Goal: Information Seeking & Learning: Understand process/instructions

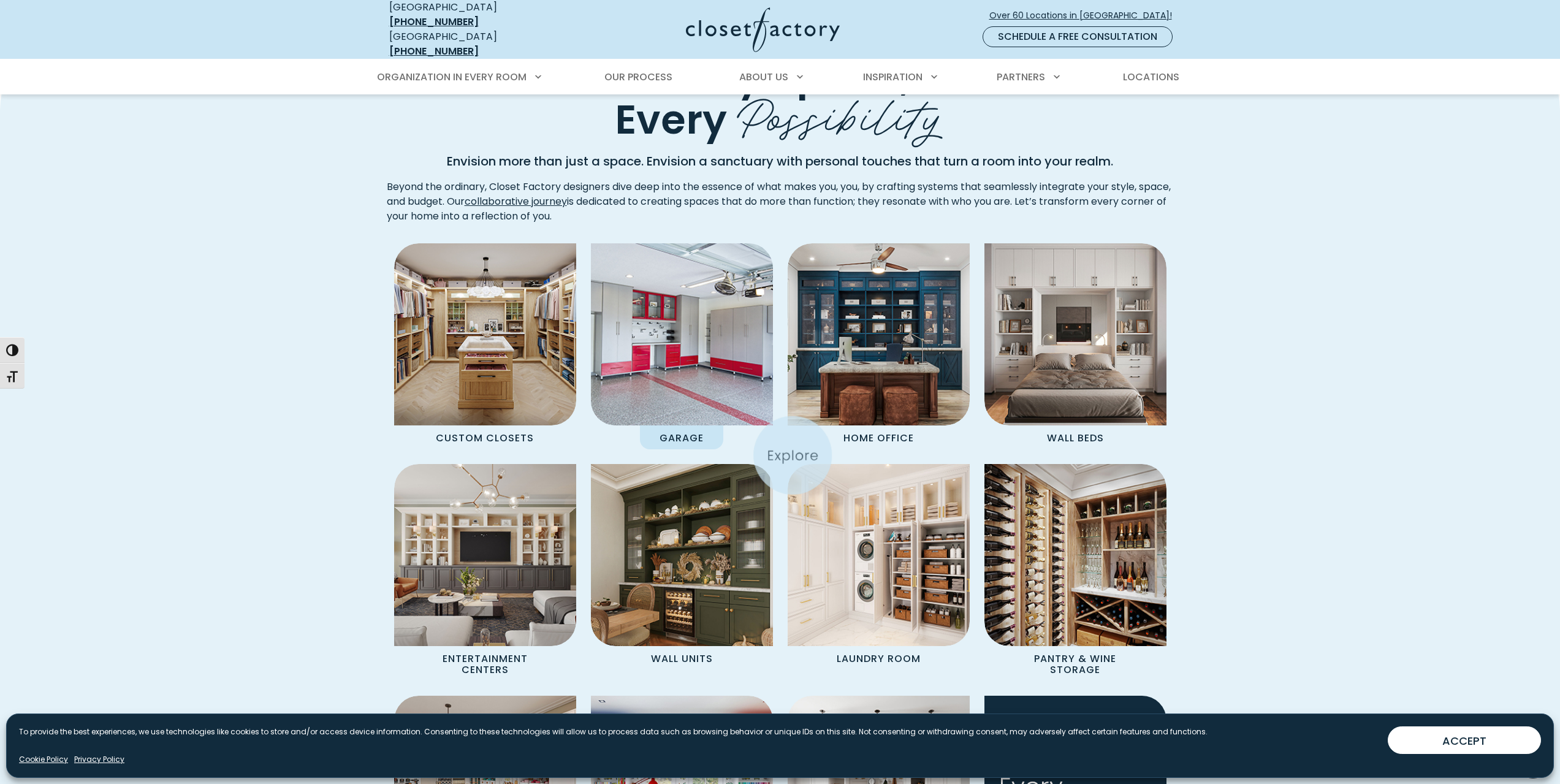
scroll to position [919, 0]
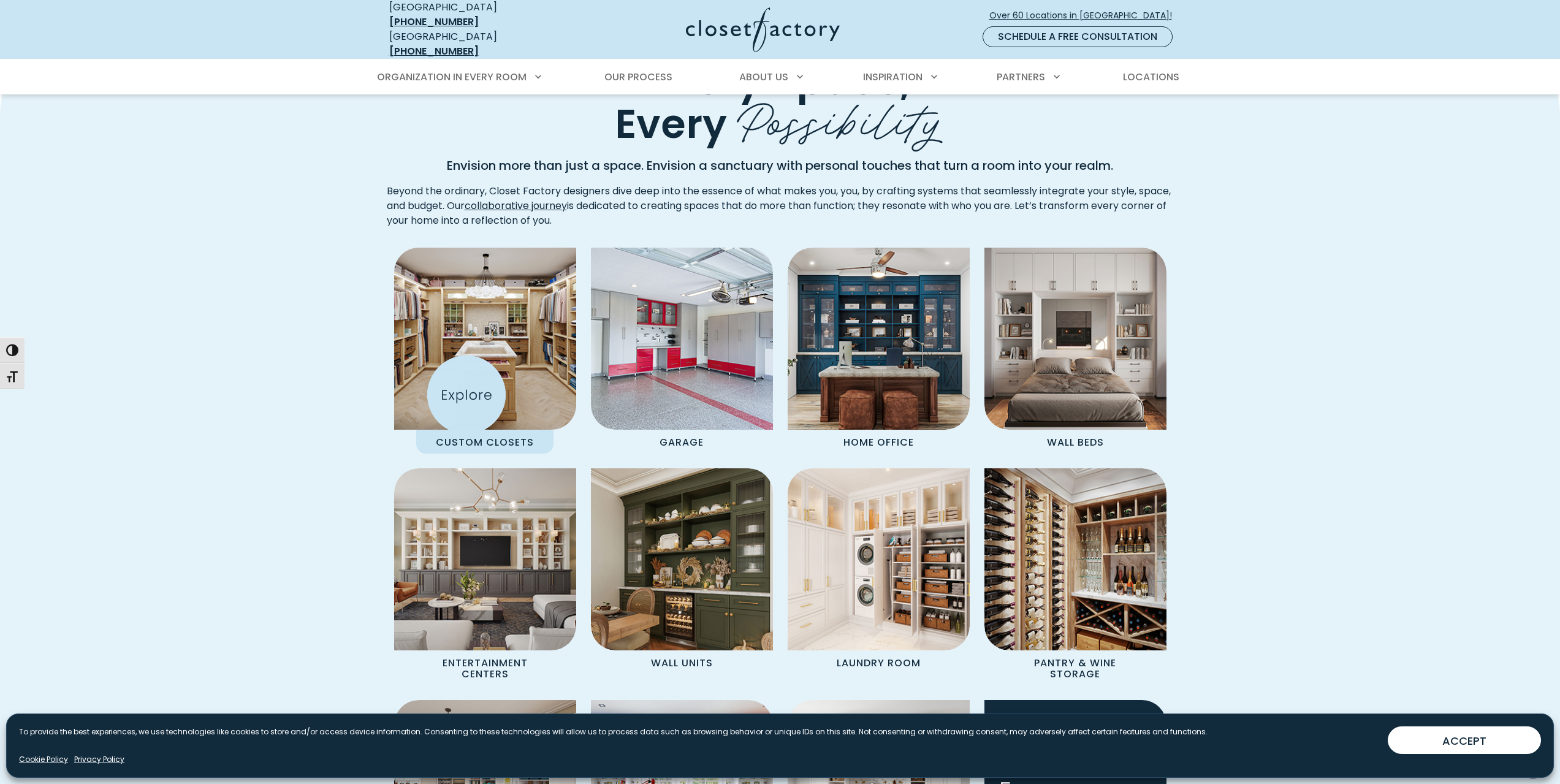
click at [466, 394] on img "Spaces Grid" at bounding box center [485, 339] width 200 height 200
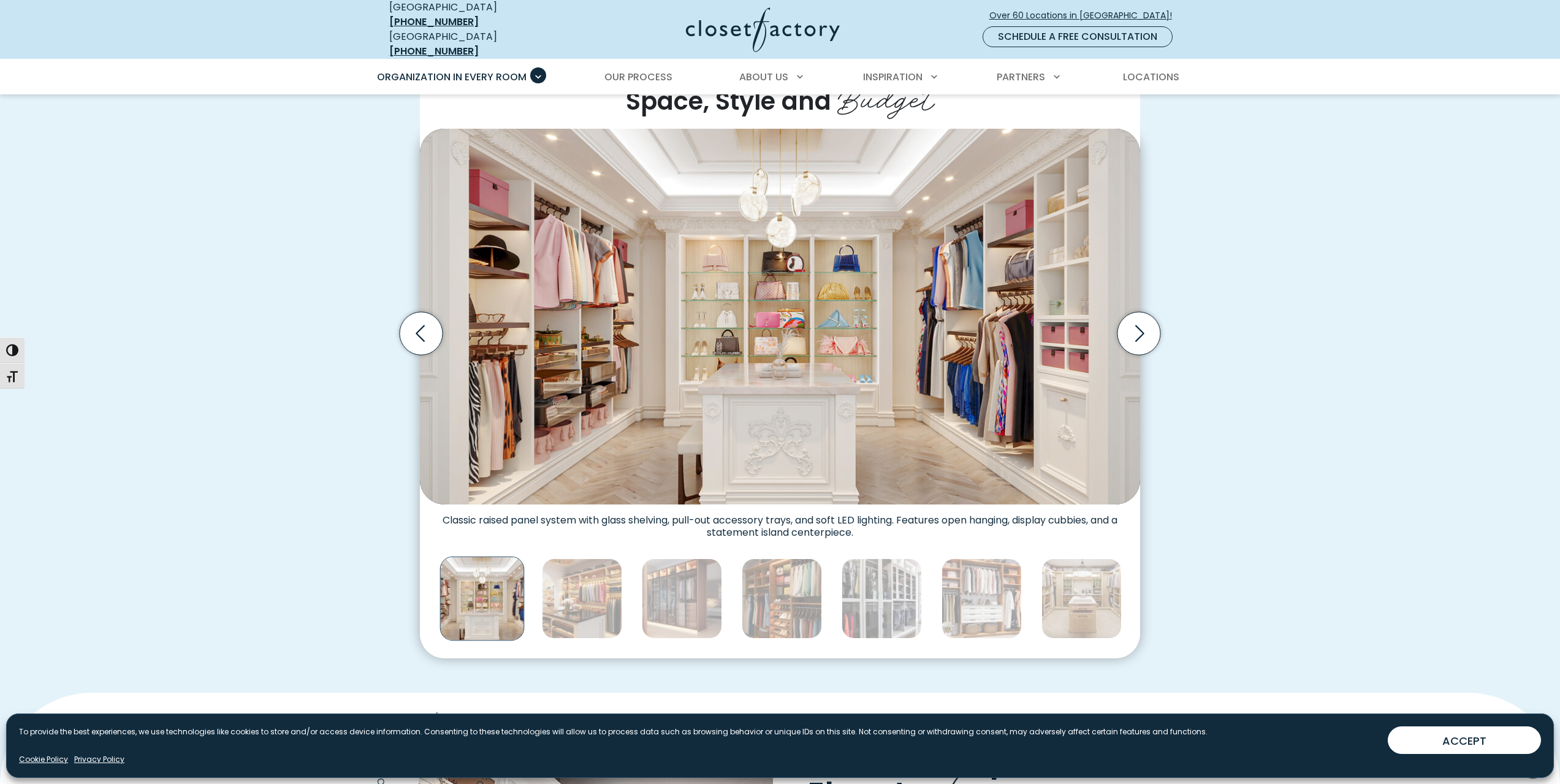
scroll to position [367, 0]
click at [1125, 338] on icon "Next slide" at bounding box center [1138, 334] width 43 height 43
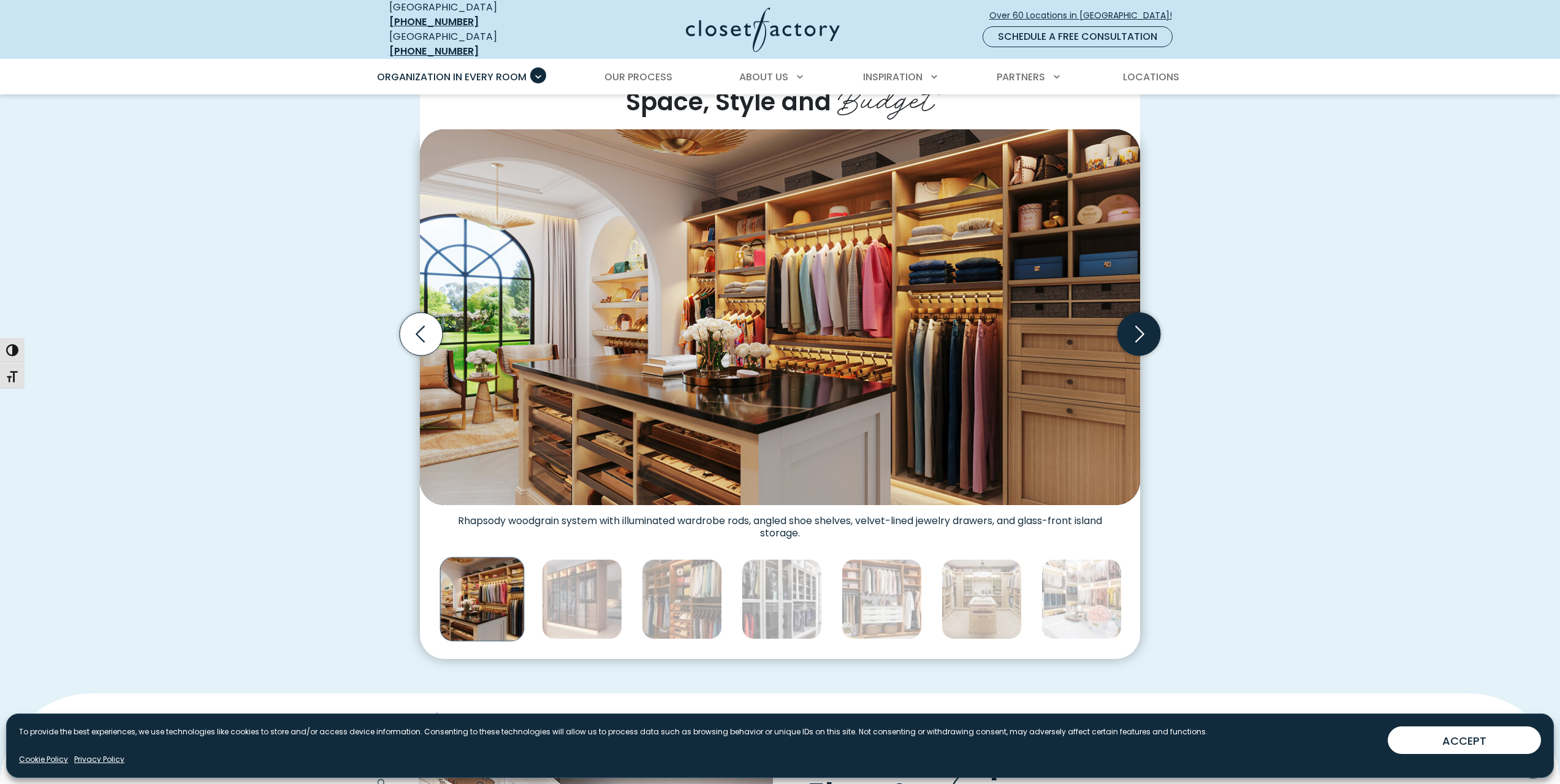
click at [1125, 338] on icon "Next slide" at bounding box center [1138, 334] width 43 height 43
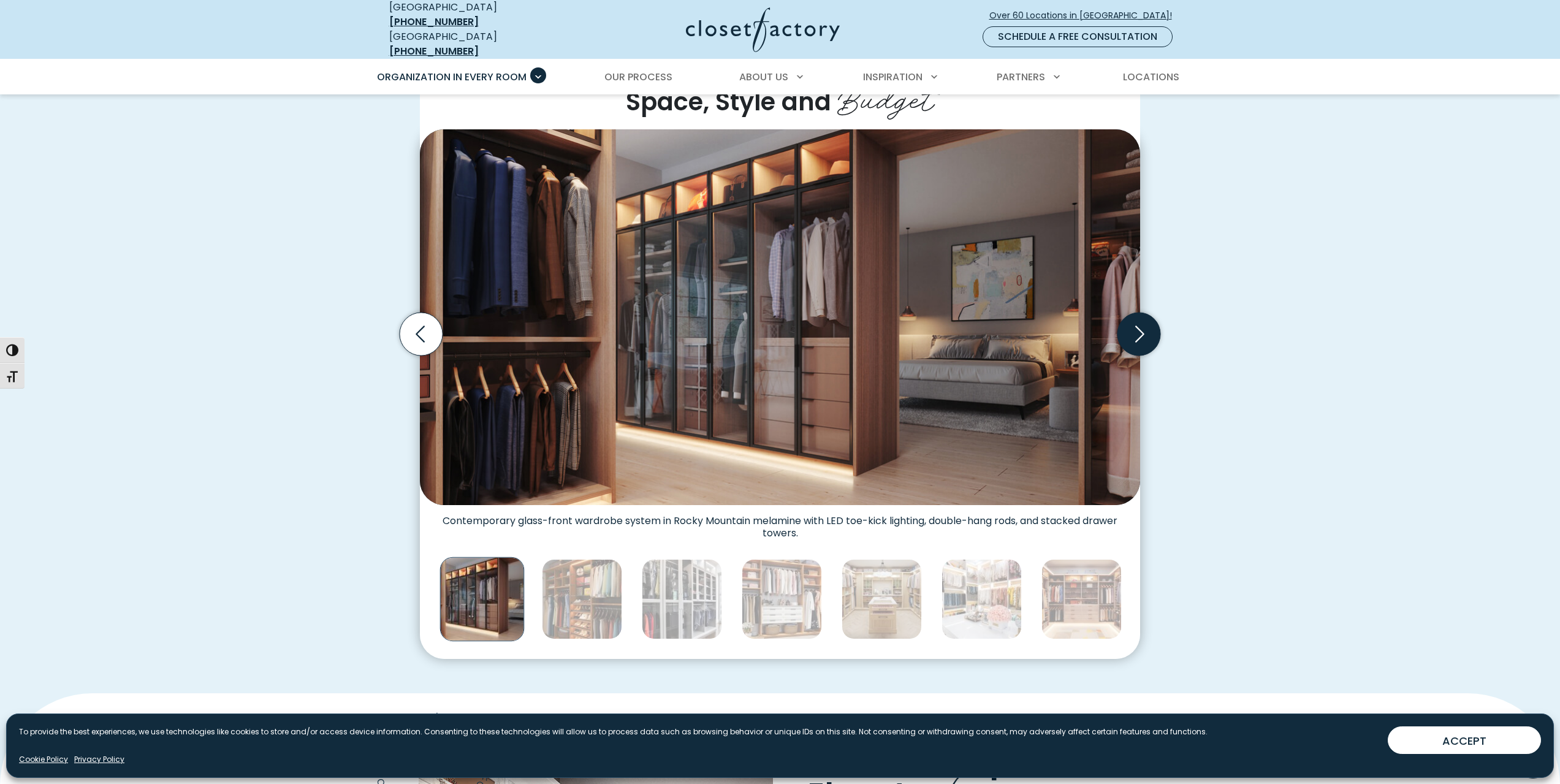
click at [1125, 338] on icon "Next slide" at bounding box center [1138, 334] width 43 height 43
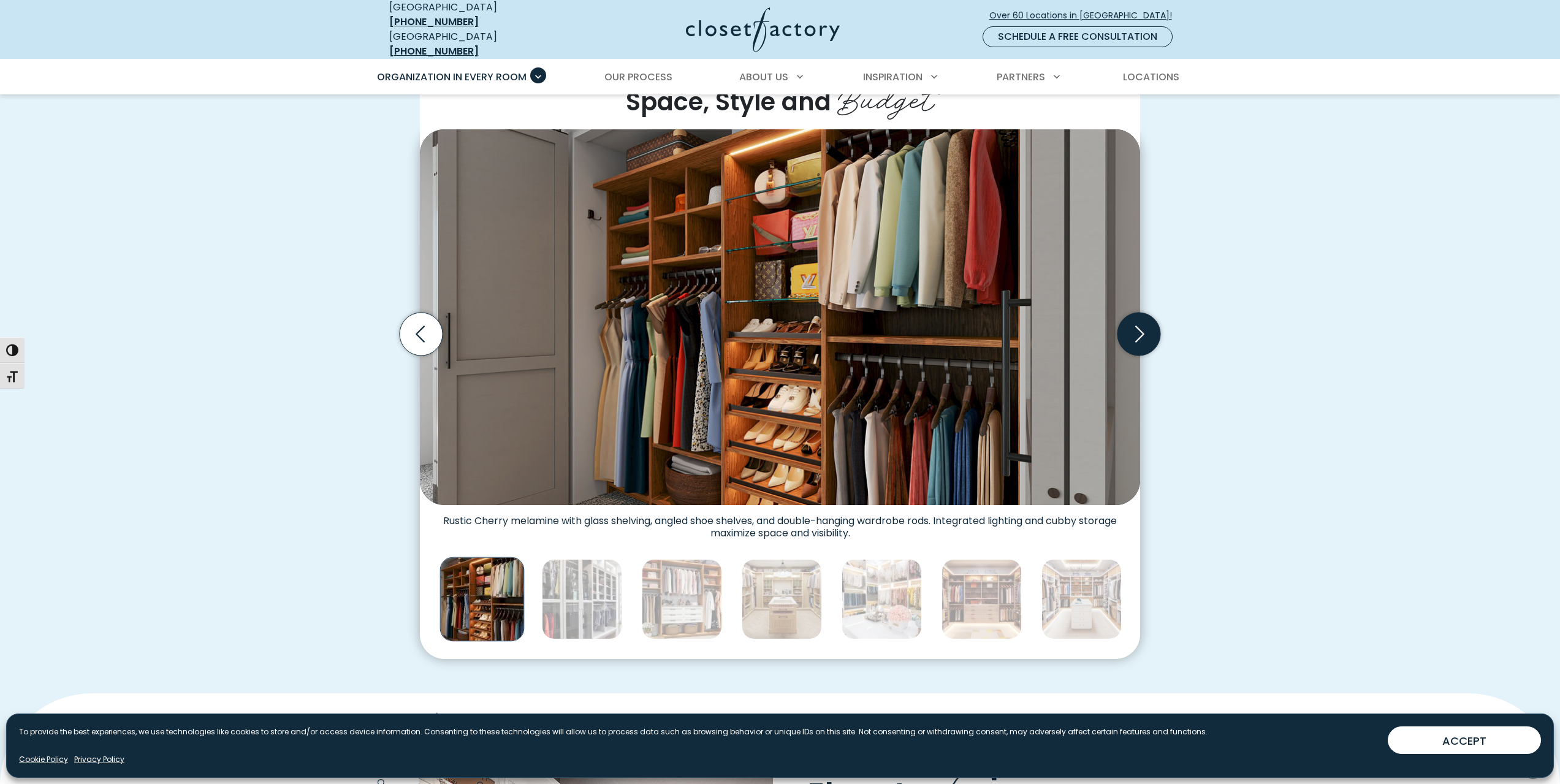
click at [1125, 338] on icon "Next slide" at bounding box center [1138, 334] width 43 height 43
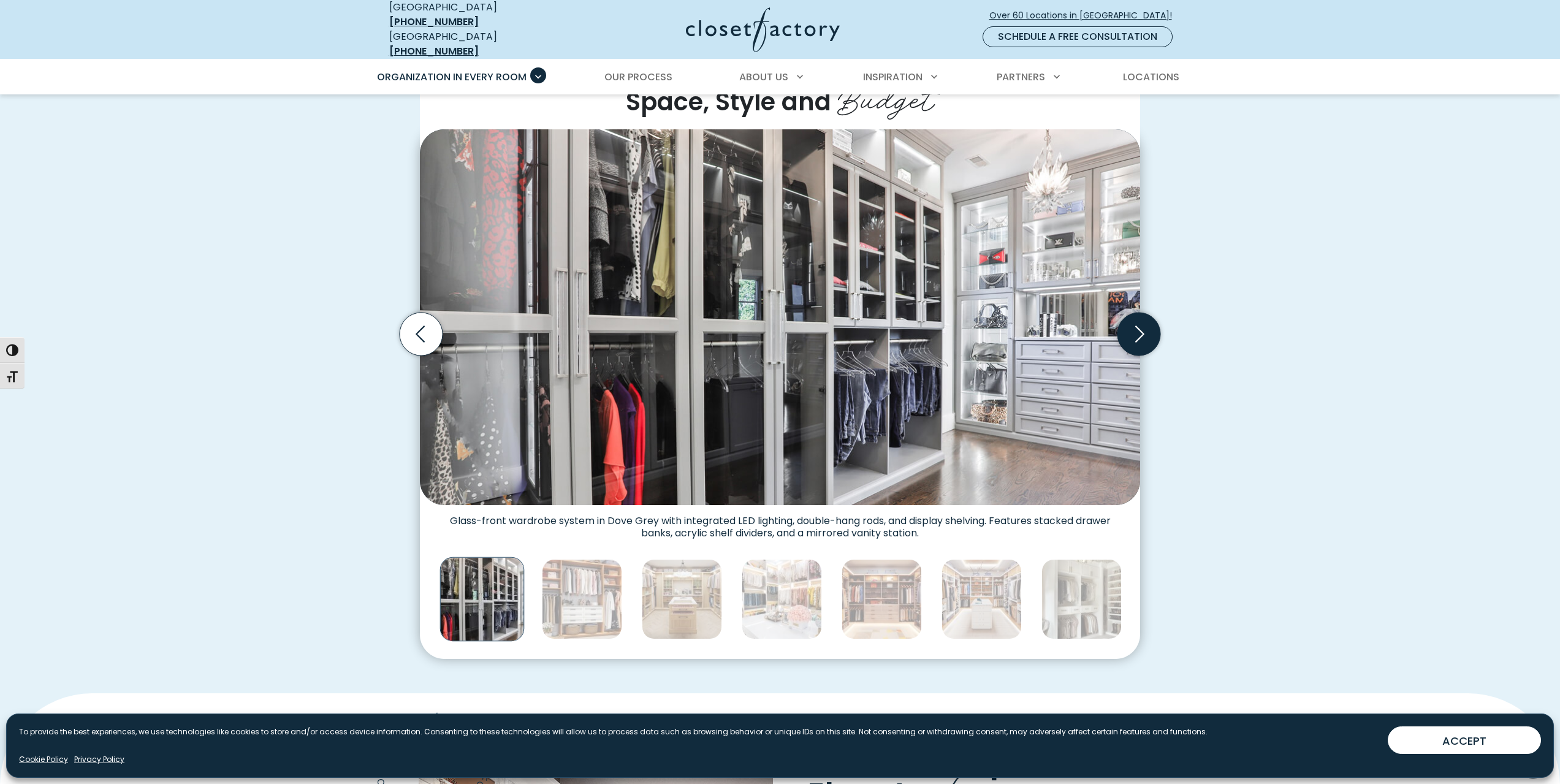
click at [1125, 338] on icon "Next slide" at bounding box center [1138, 334] width 43 height 43
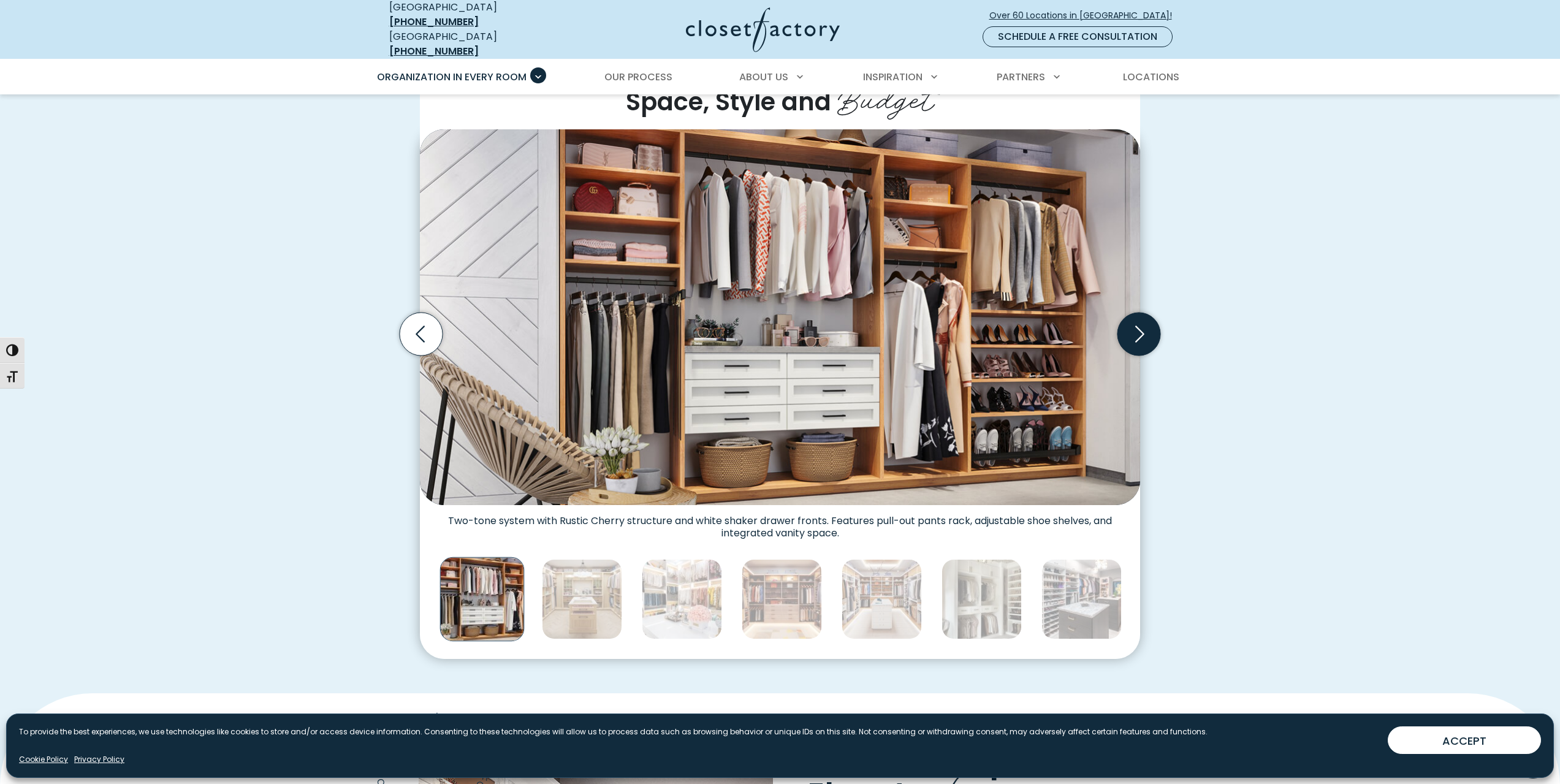
click at [1125, 338] on icon "Next slide" at bounding box center [1138, 334] width 43 height 43
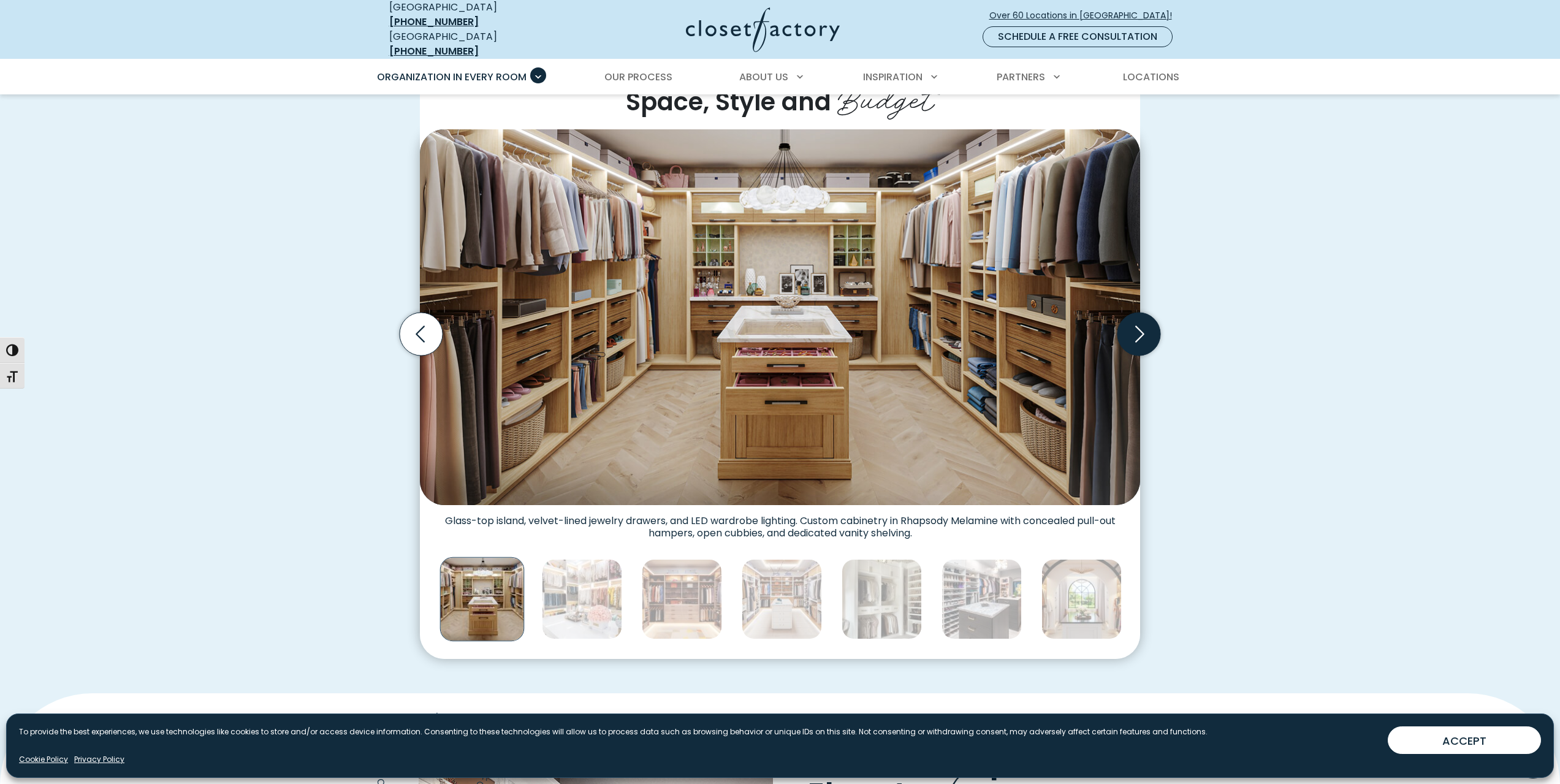
click at [1125, 338] on icon "Next slide" at bounding box center [1138, 334] width 43 height 43
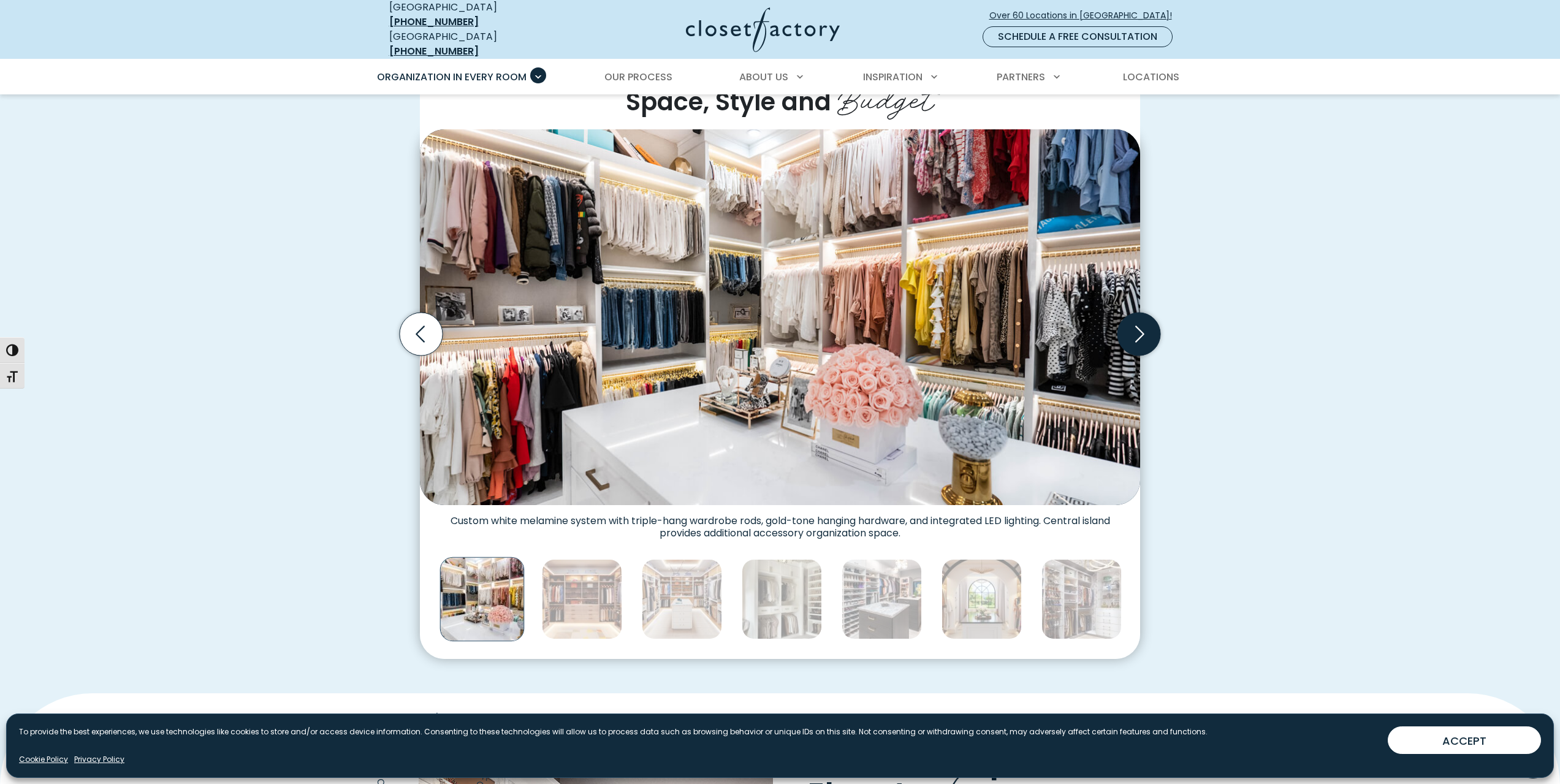
click at [1125, 338] on icon "Next slide" at bounding box center [1138, 334] width 43 height 43
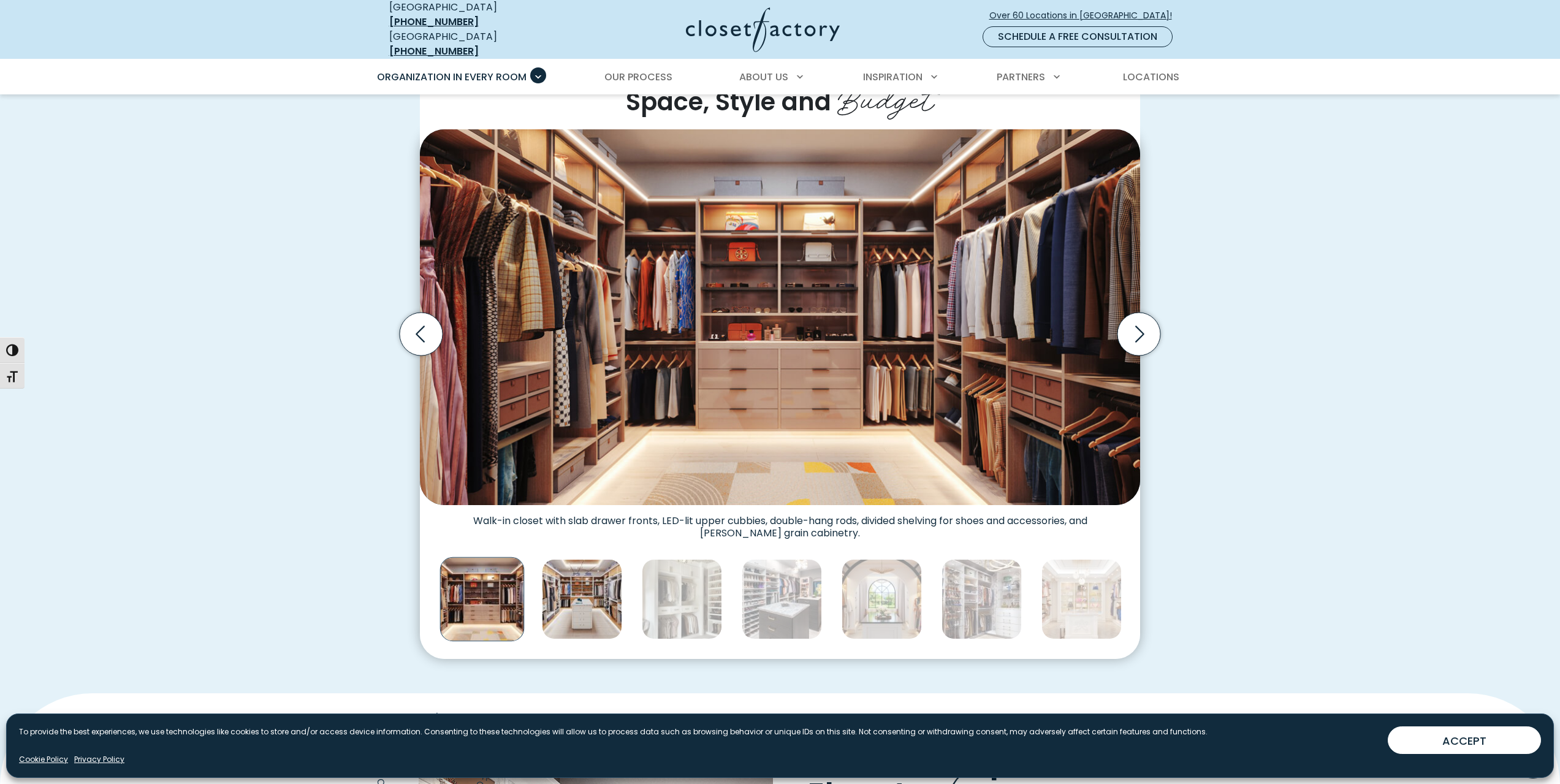
click at [594, 597] on img "Thumbnail Gallery" at bounding box center [581, 599] width 80 height 80
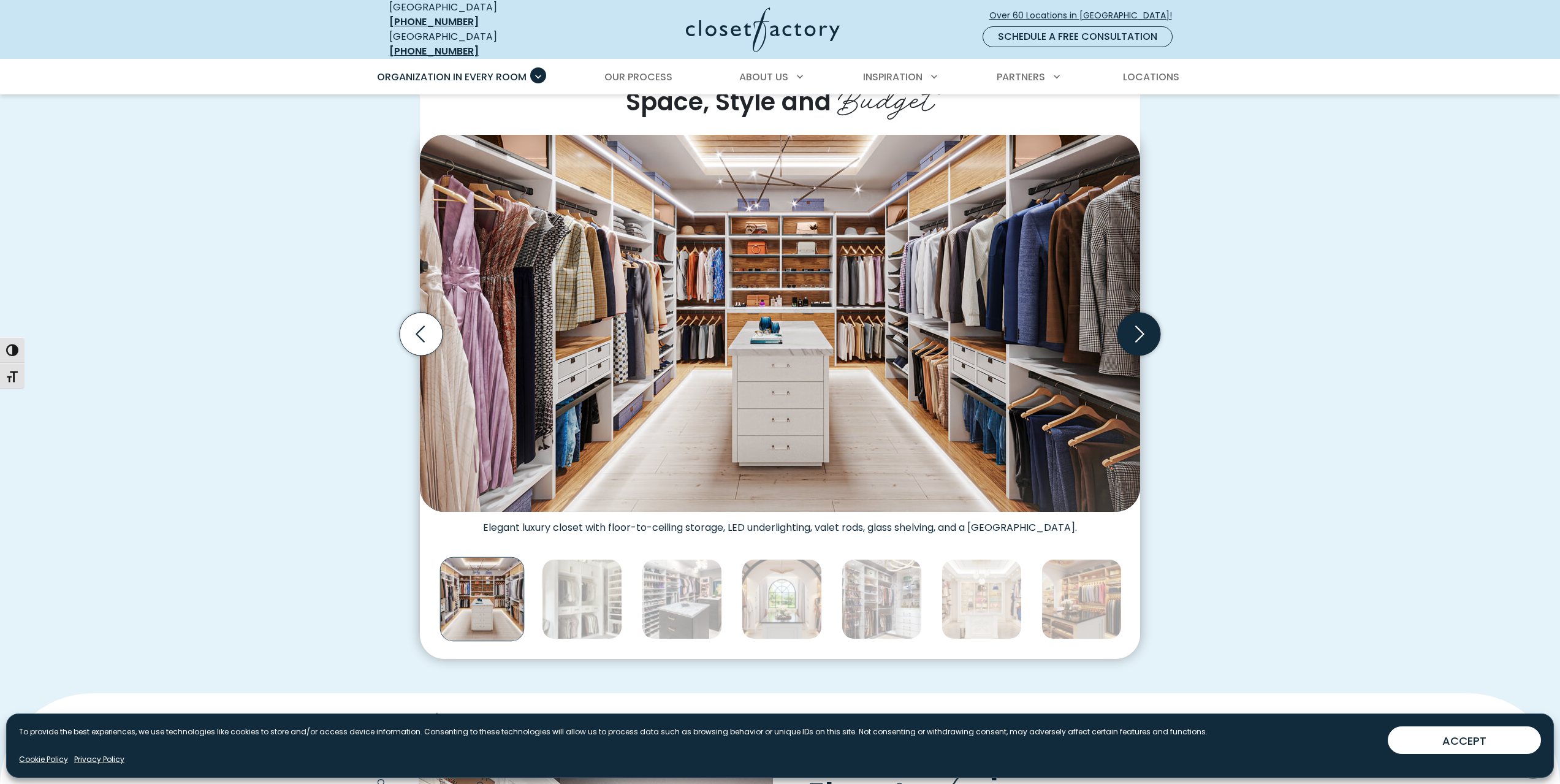
click at [1137, 322] on icon "Next slide" at bounding box center [1138, 334] width 43 height 43
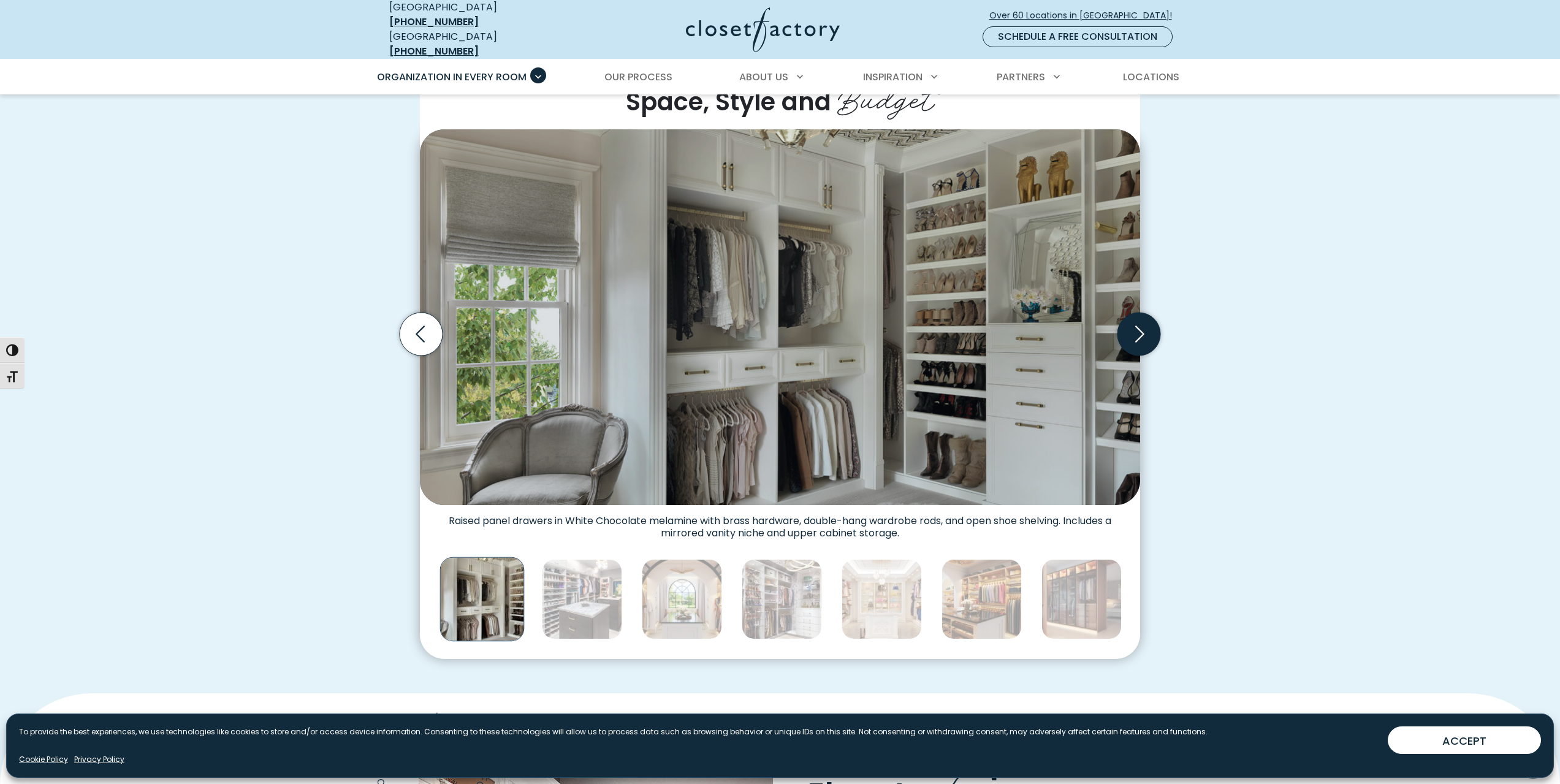
click at [1137, 323] on icon "Next slide" at bounding box center [1138, 334] width 43 height 43
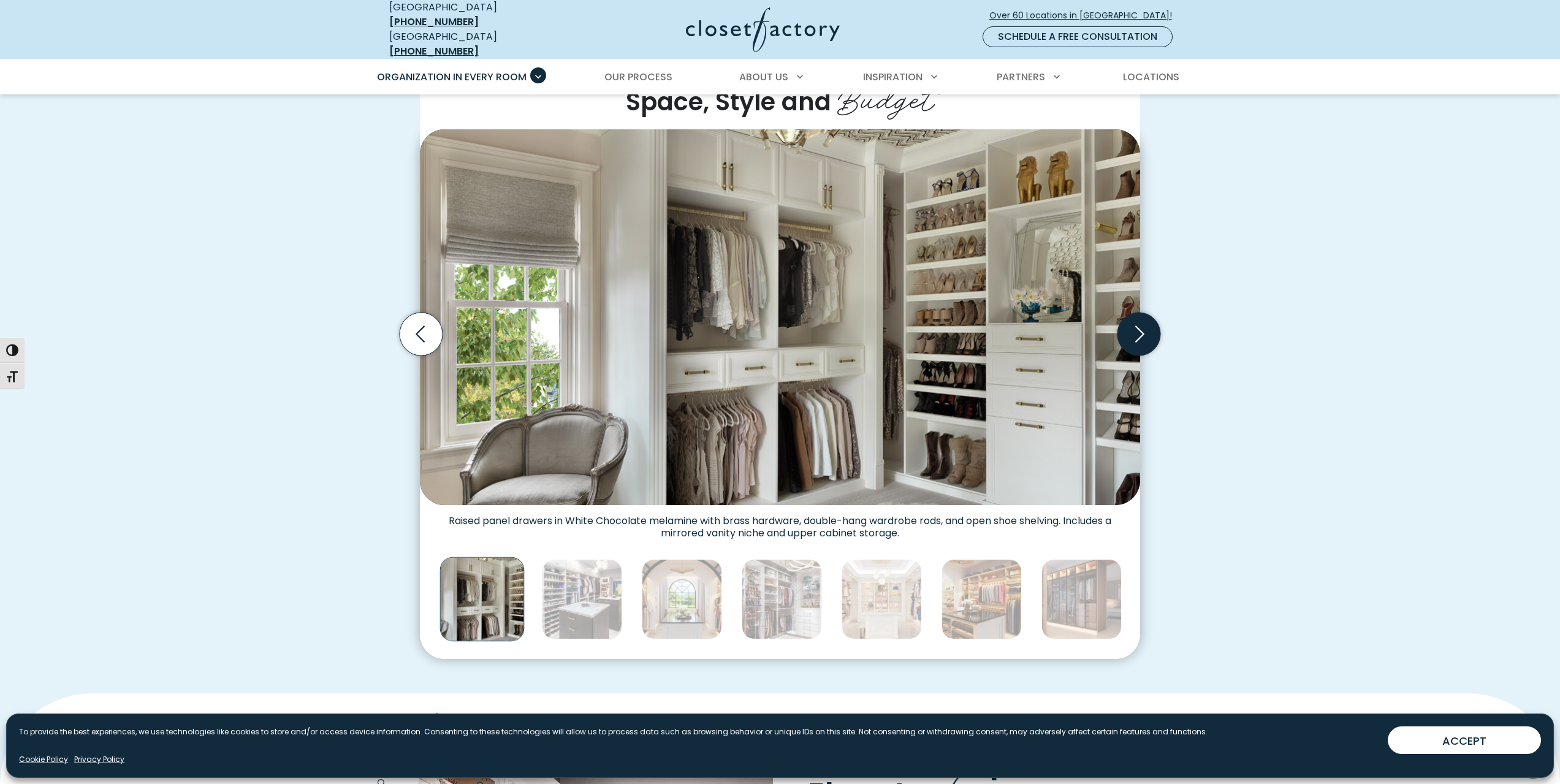
click at [1137, 323] on icon "Next slide" at bounding box center [1138, 334] width 43 height 43
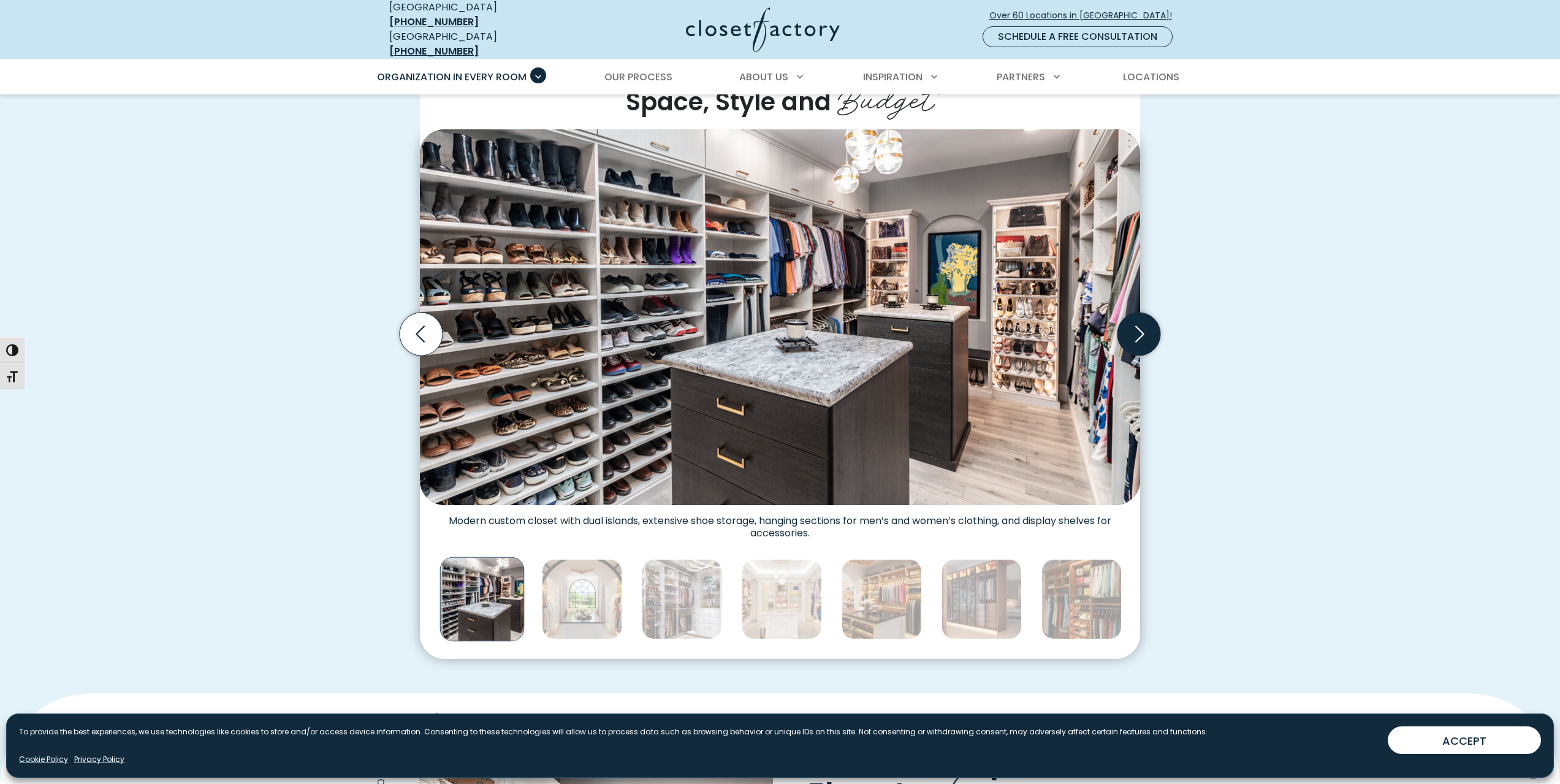
click at [1137, 323] on icon "Next slide" at bounding box center [1138, 334] width 43 height 43
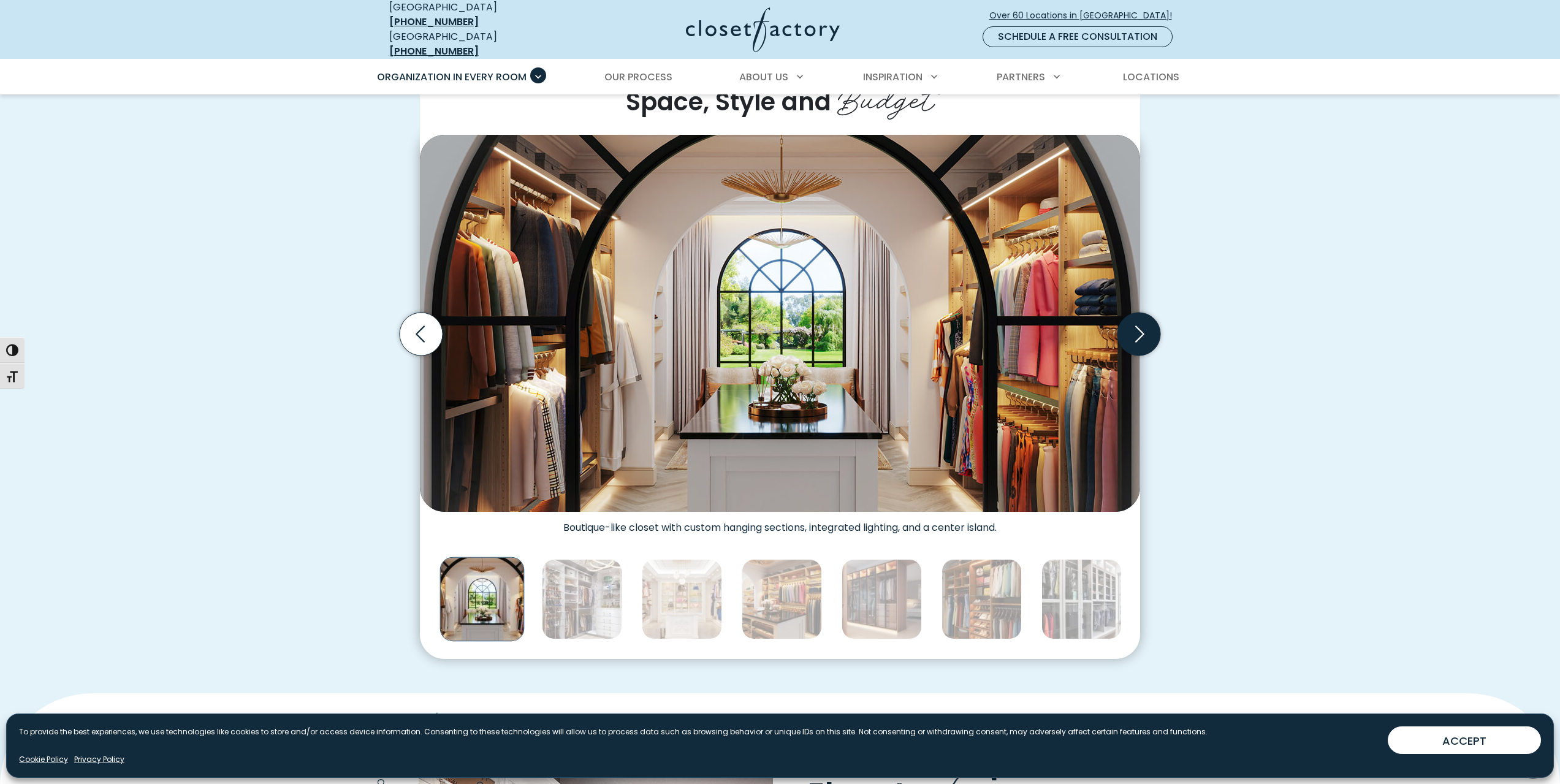
click at [1137, 323] on icon "Next slide" at bounding box center [1138, 334] width 43 height 43
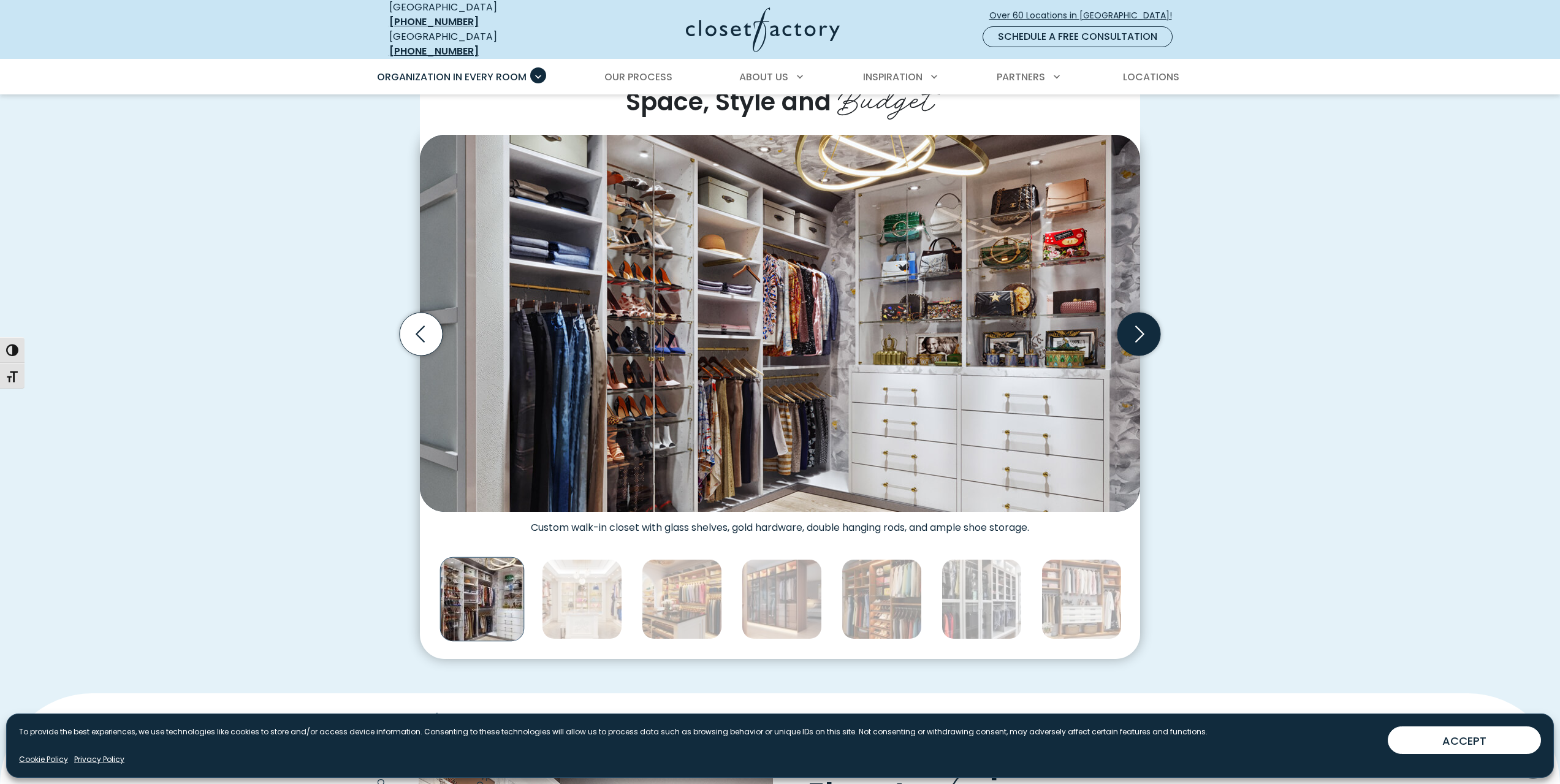
click at [1137, 323] on icon "Next slide" at bounding box center [1138, 334] width 43 height 43
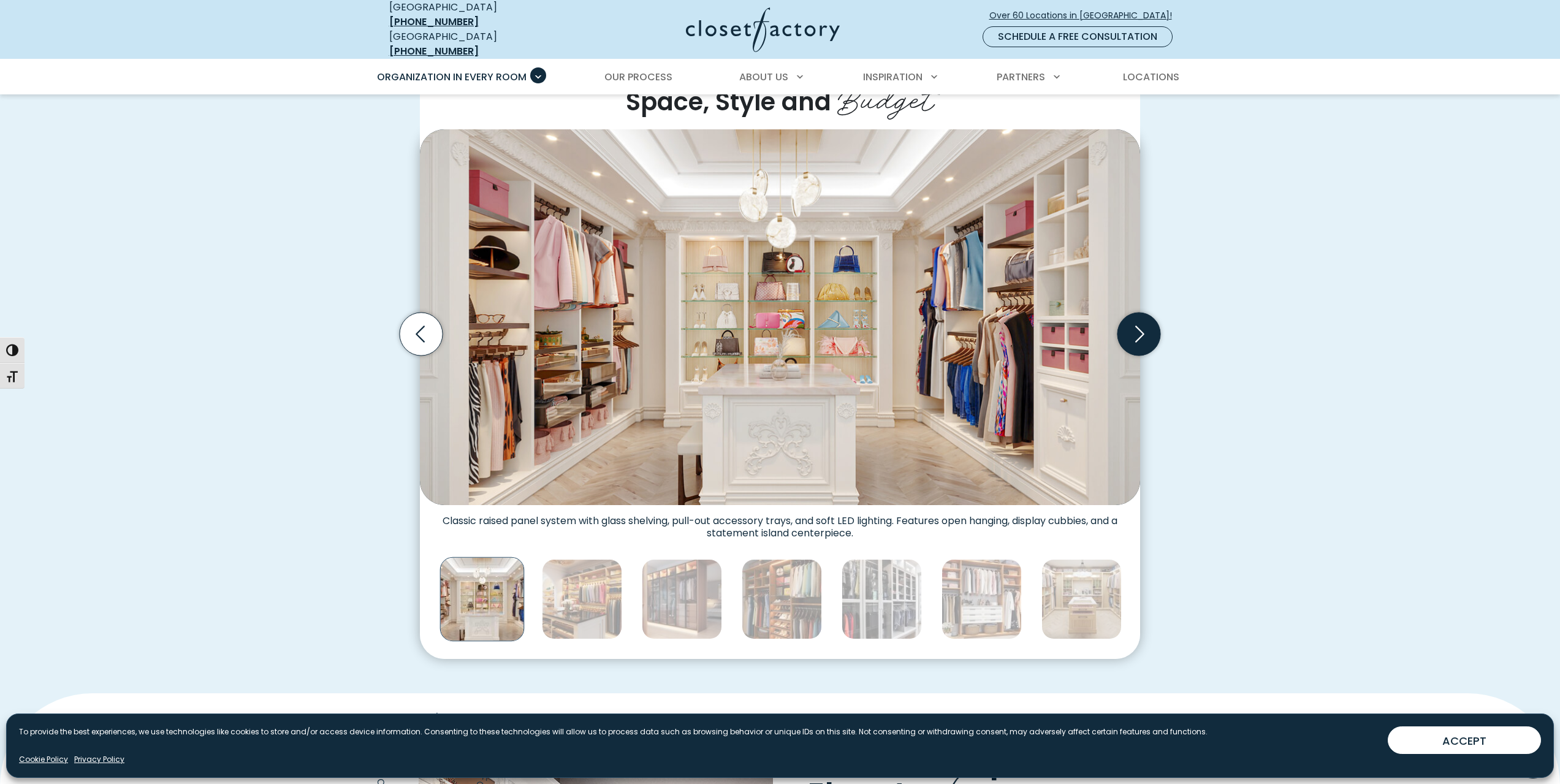
click at [1137, 323] on icon "Next slide" at bounding box center [1138, 334] width 43 height 43
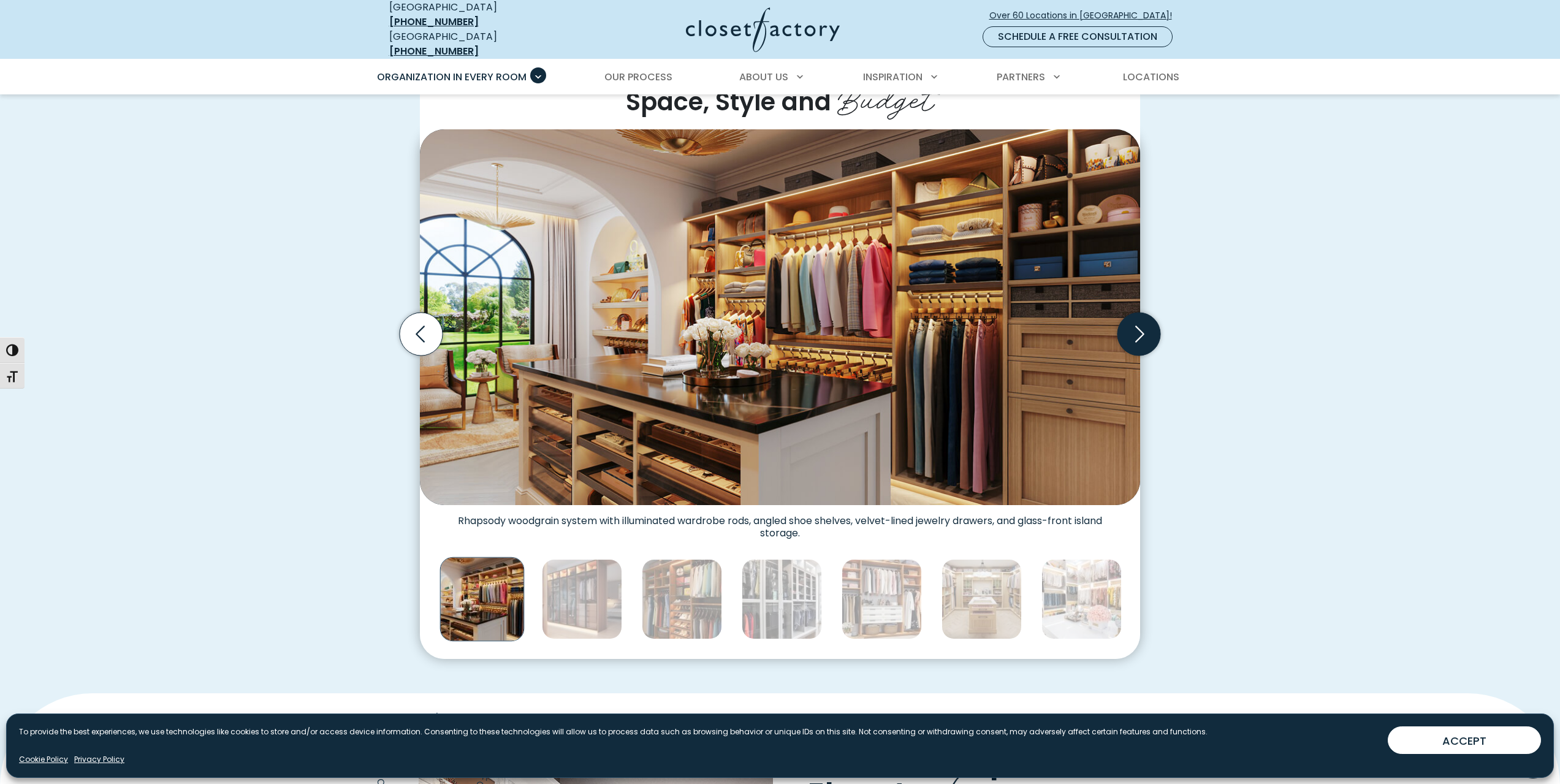
click at [1137, 323] on icon "Next slide" at bounding box center [1138, 334] width 43 height 43
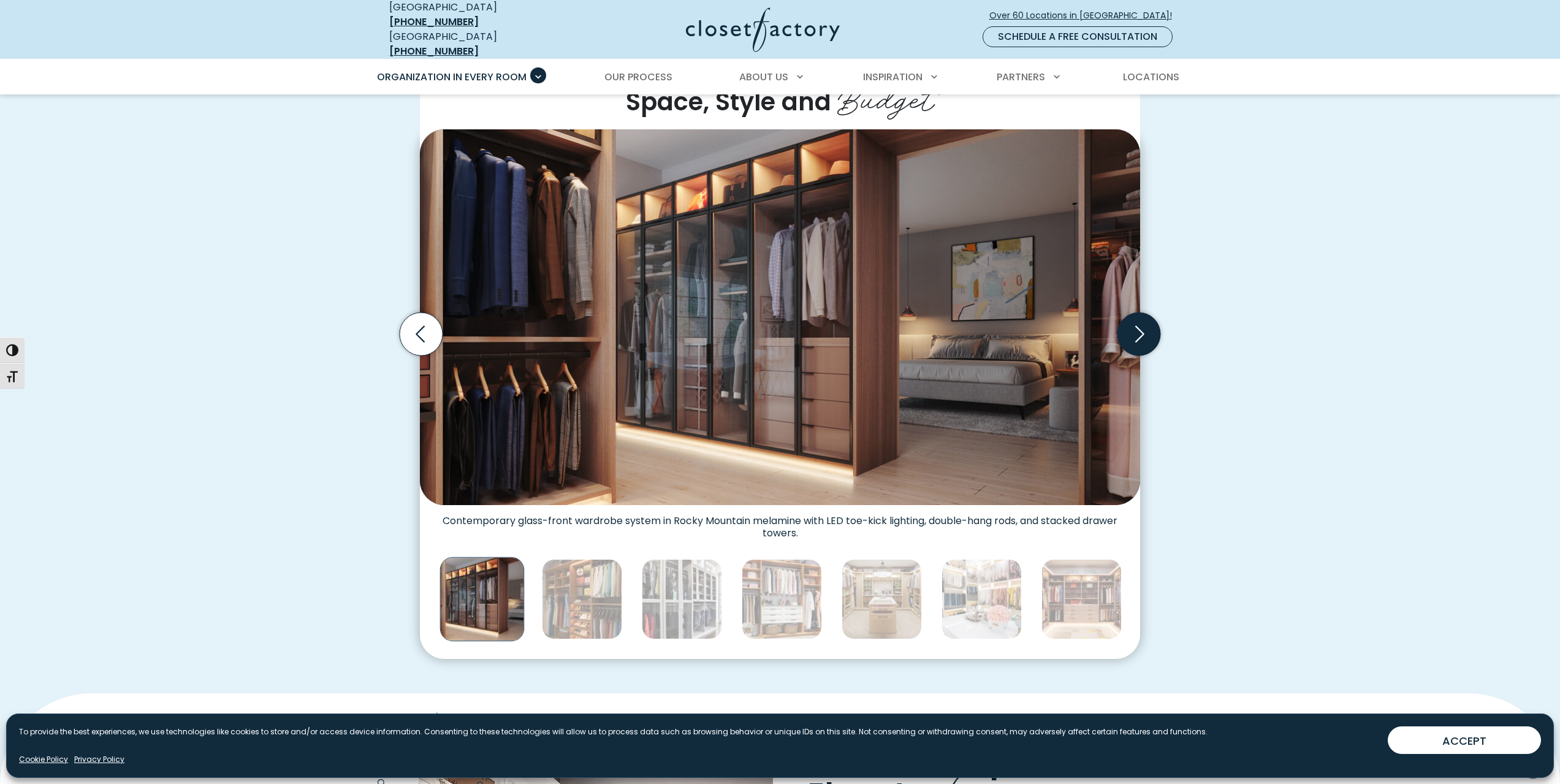
click at [1137, 323] on icon "Next slide" at bounding box center [1138, 334] width 43 height 43
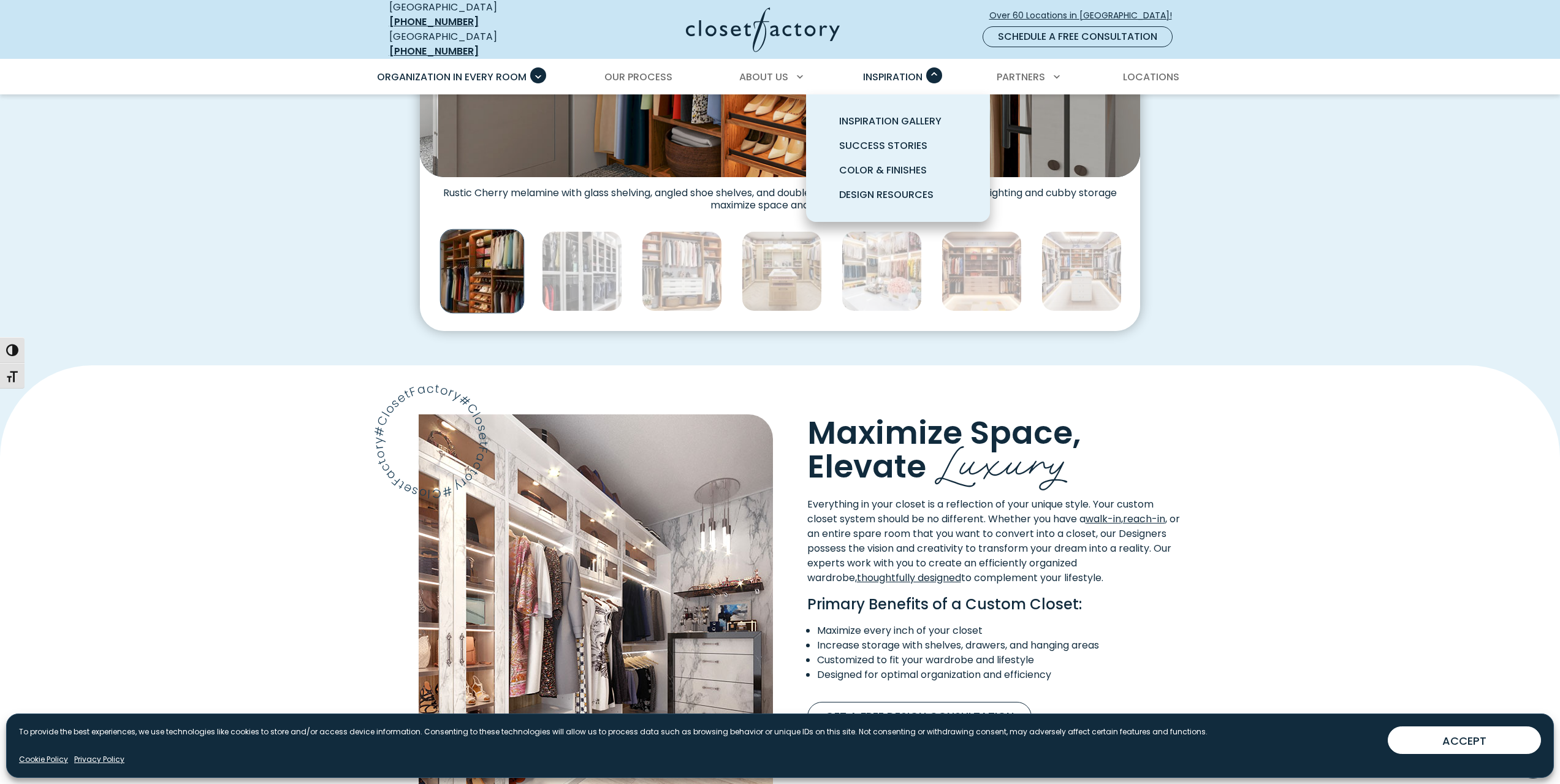
scroll to position [674, 0]
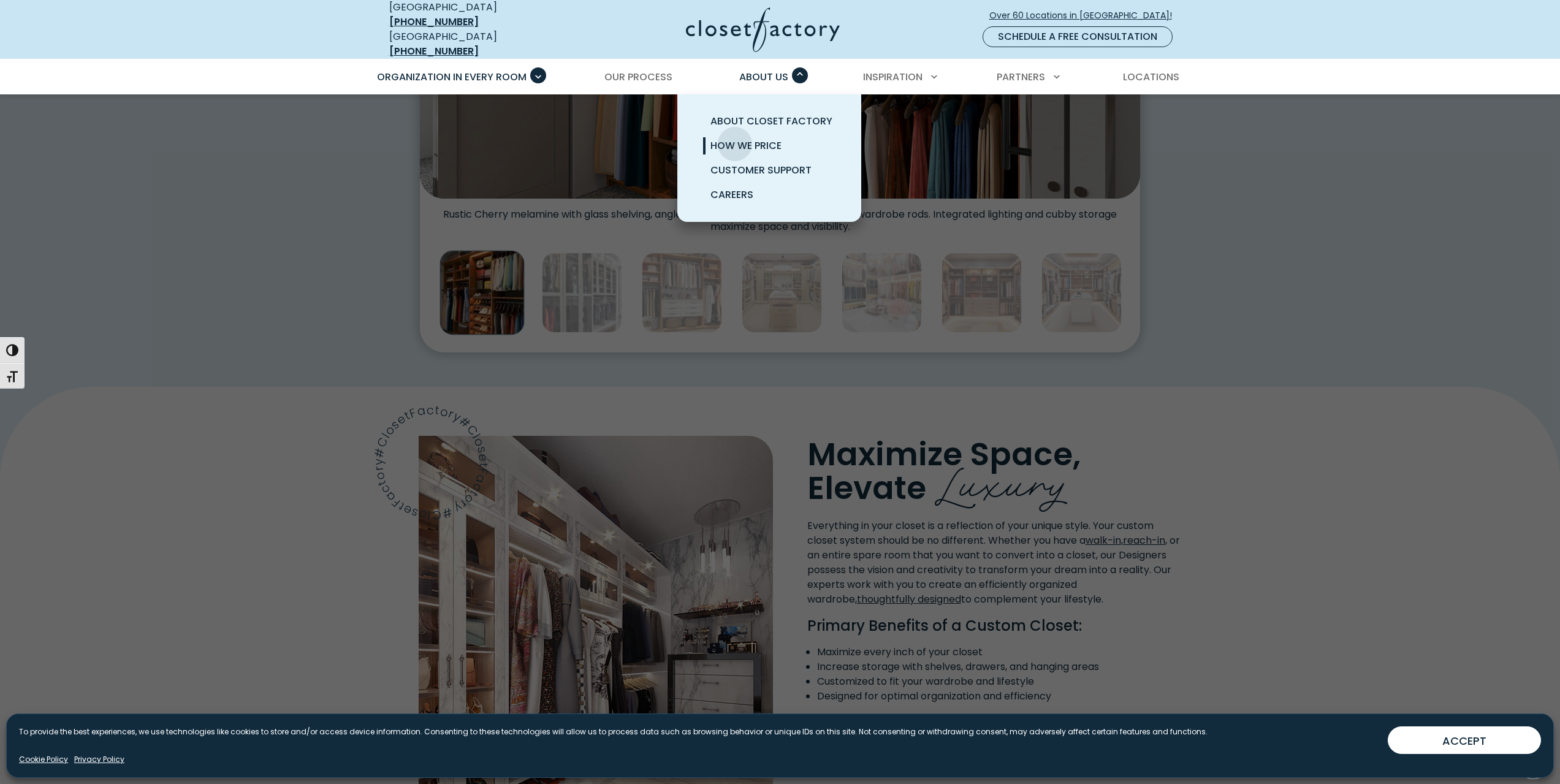
click at [735, 139] on span "How We Price" at bounding box center [746, 145] width 71 height 14
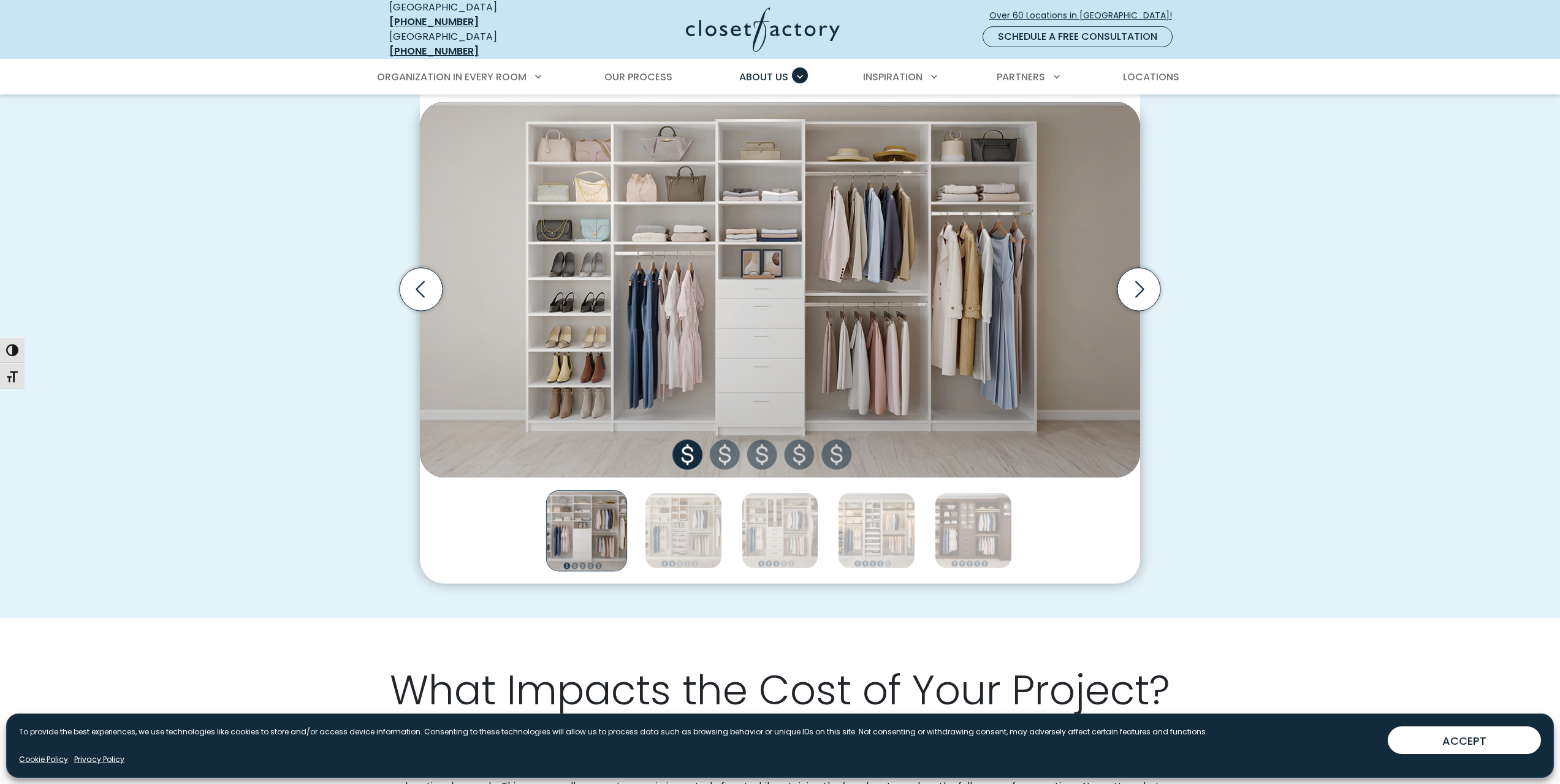
scroll to position [429, 0]
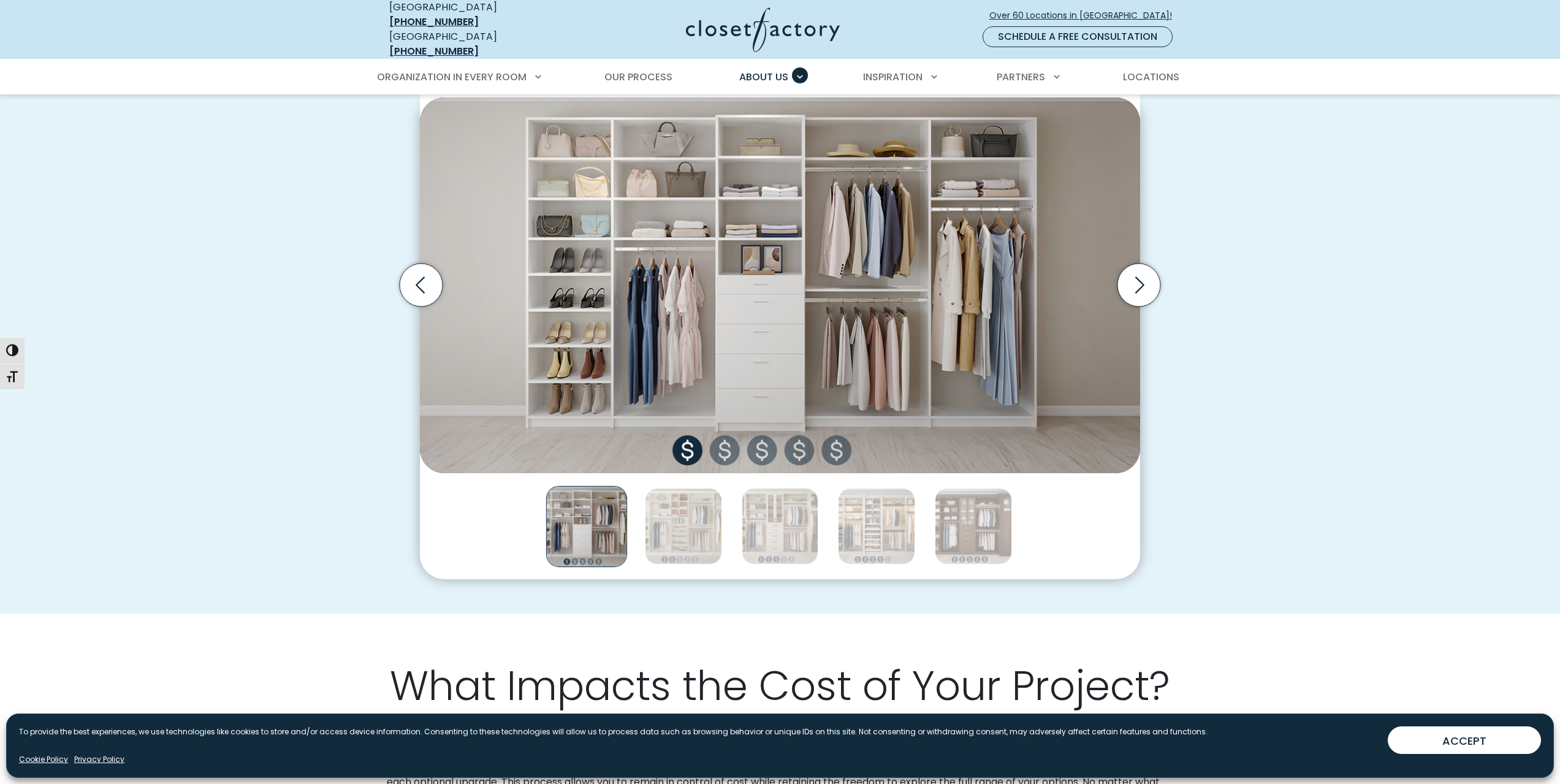
click at [731, 448] on img "Thumbnail Gallery" at bounding box center [780, 285] width 720 height 375
click at [686, 530] on img "Thumbnail Gallery" at bounding box center [683, 526] width 77 height 77
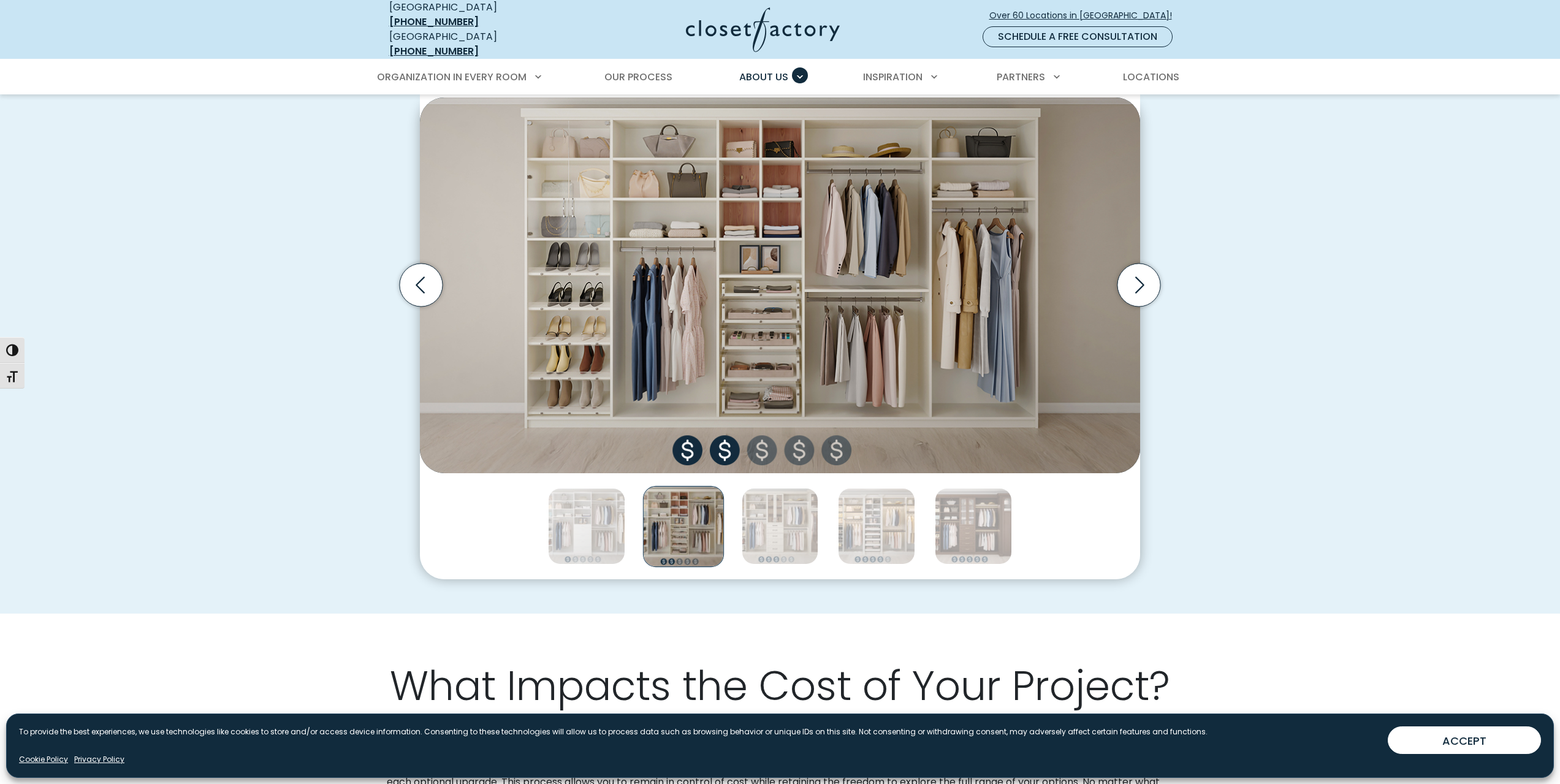
click at [736, 529] on div "Thumbnail Gallery" at bounding box center [780, 527] width 720 height 107
click at [751, 525] on img "Thumbnail Gallery" at bounding box center [780, 526] width 77 height 77
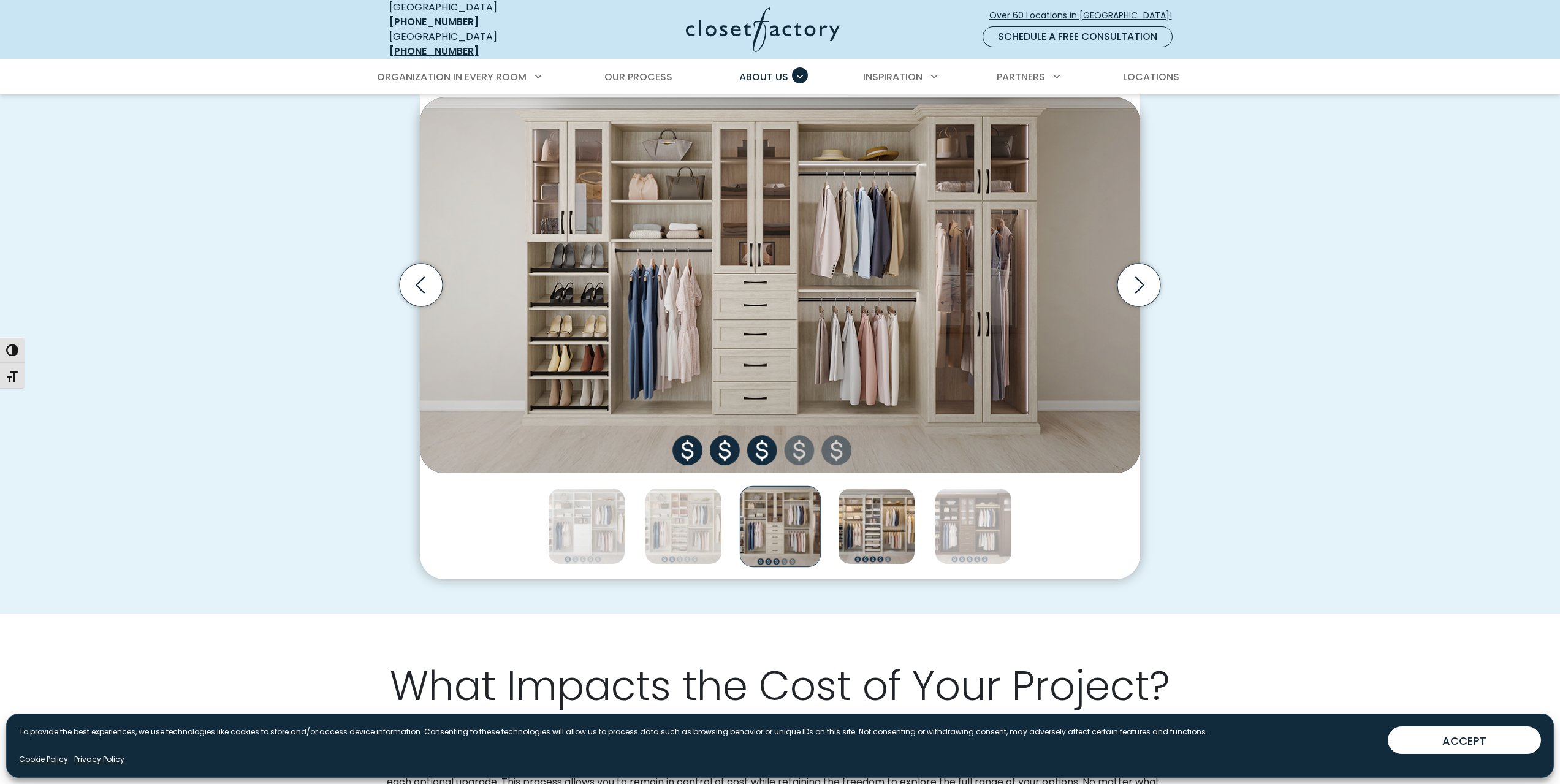
click at [858, 541] on img "Thumbnail Gallery" at bounding box center [876, 526] width 77 height 77
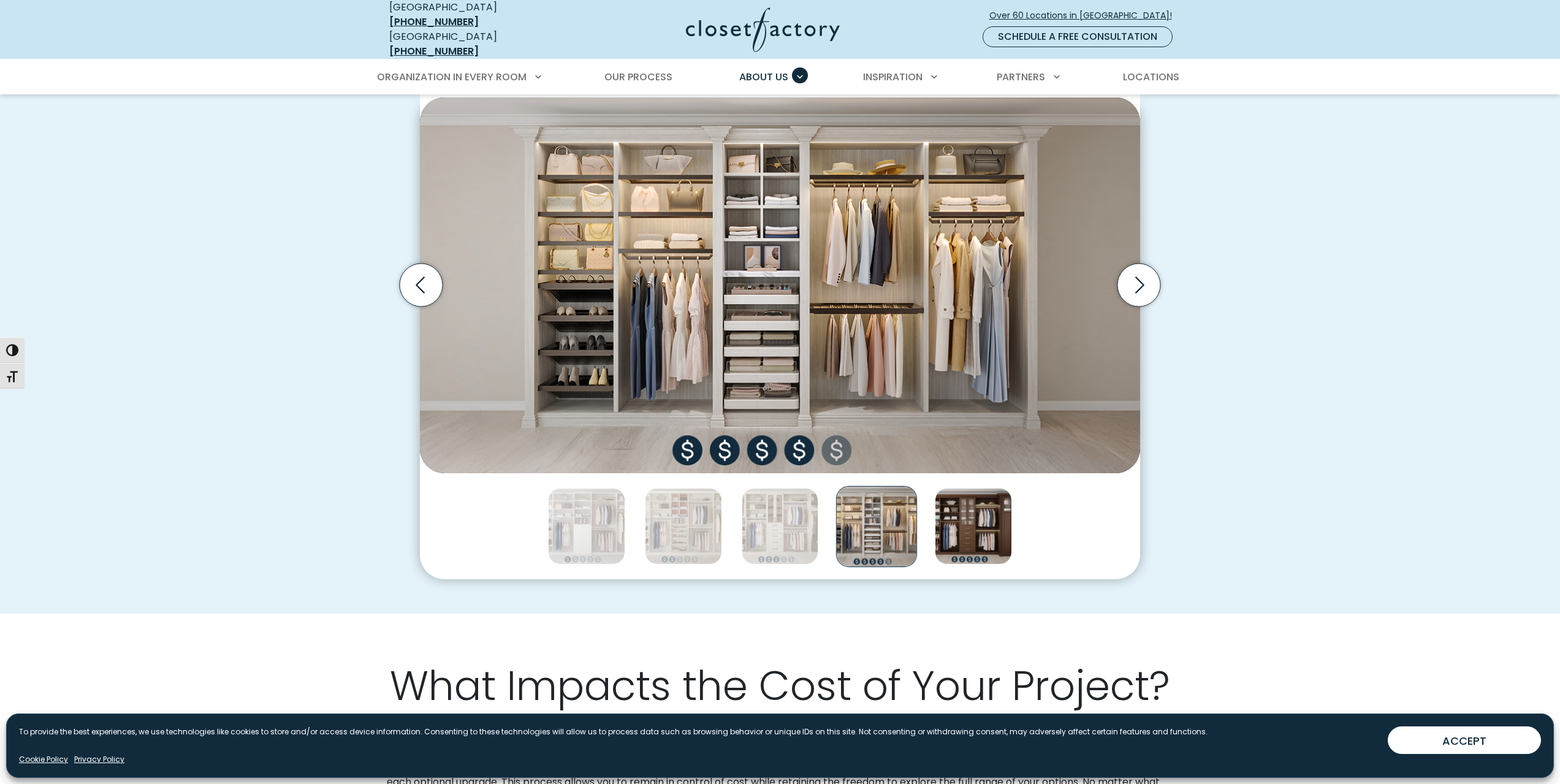
click at [989, 519] on img "Thumbnail Gallery" at bounding box center [973, 526] width 77 height 77
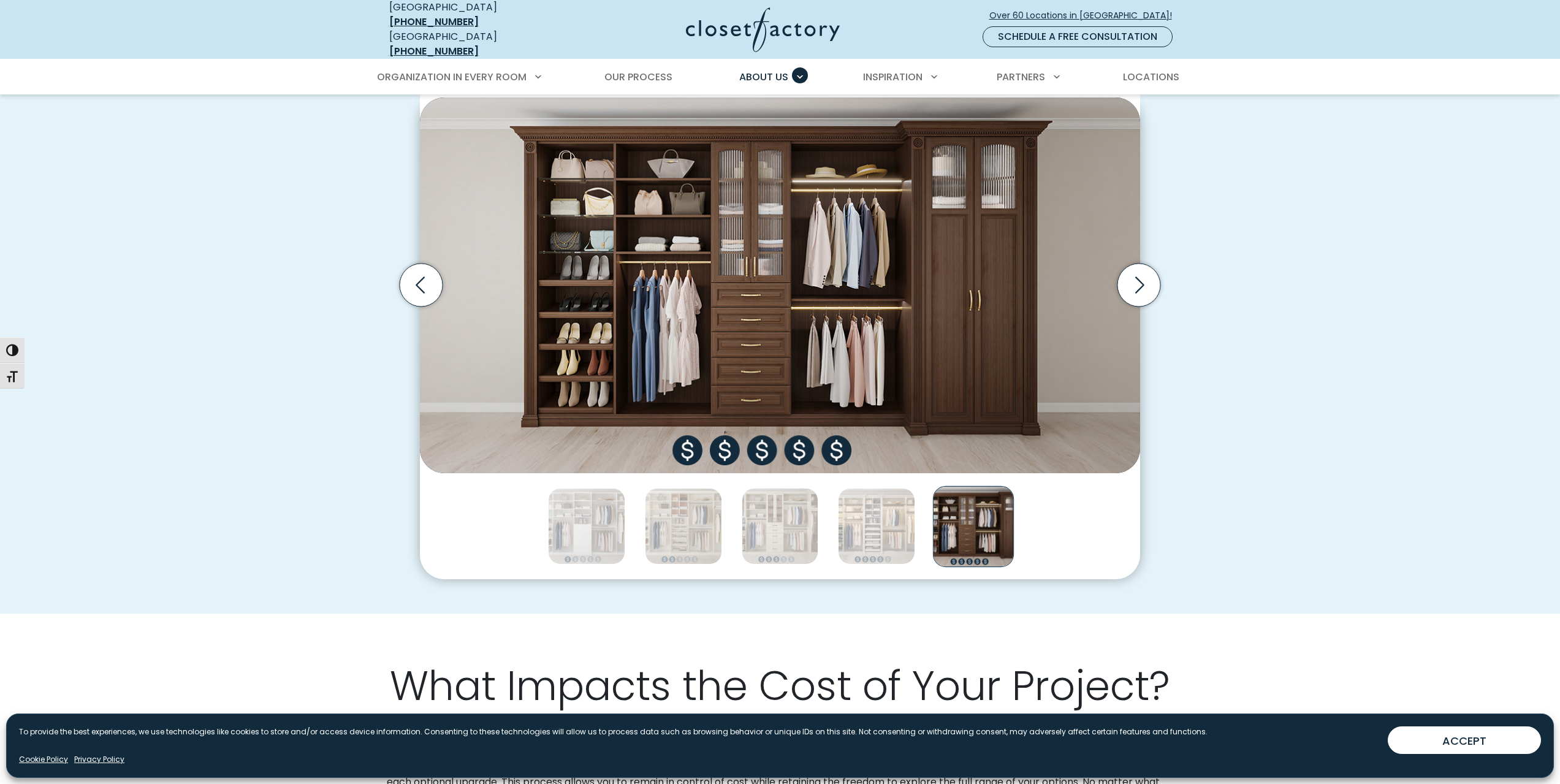
click at [989, 519] on img "Thumbnail Gallery" at bounding box center [974, 526] width 81 height 81
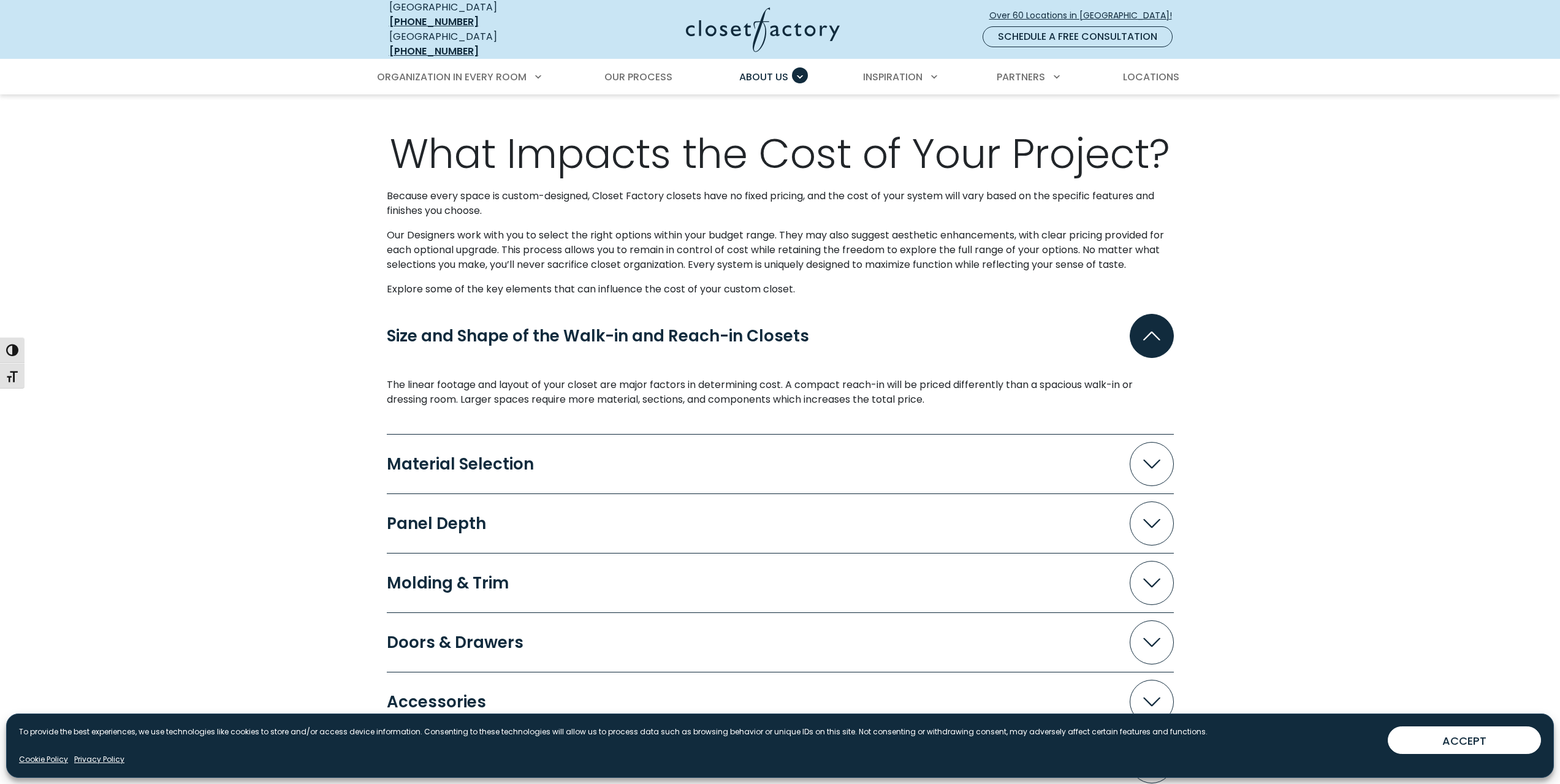
scroll to position [1165, 0]
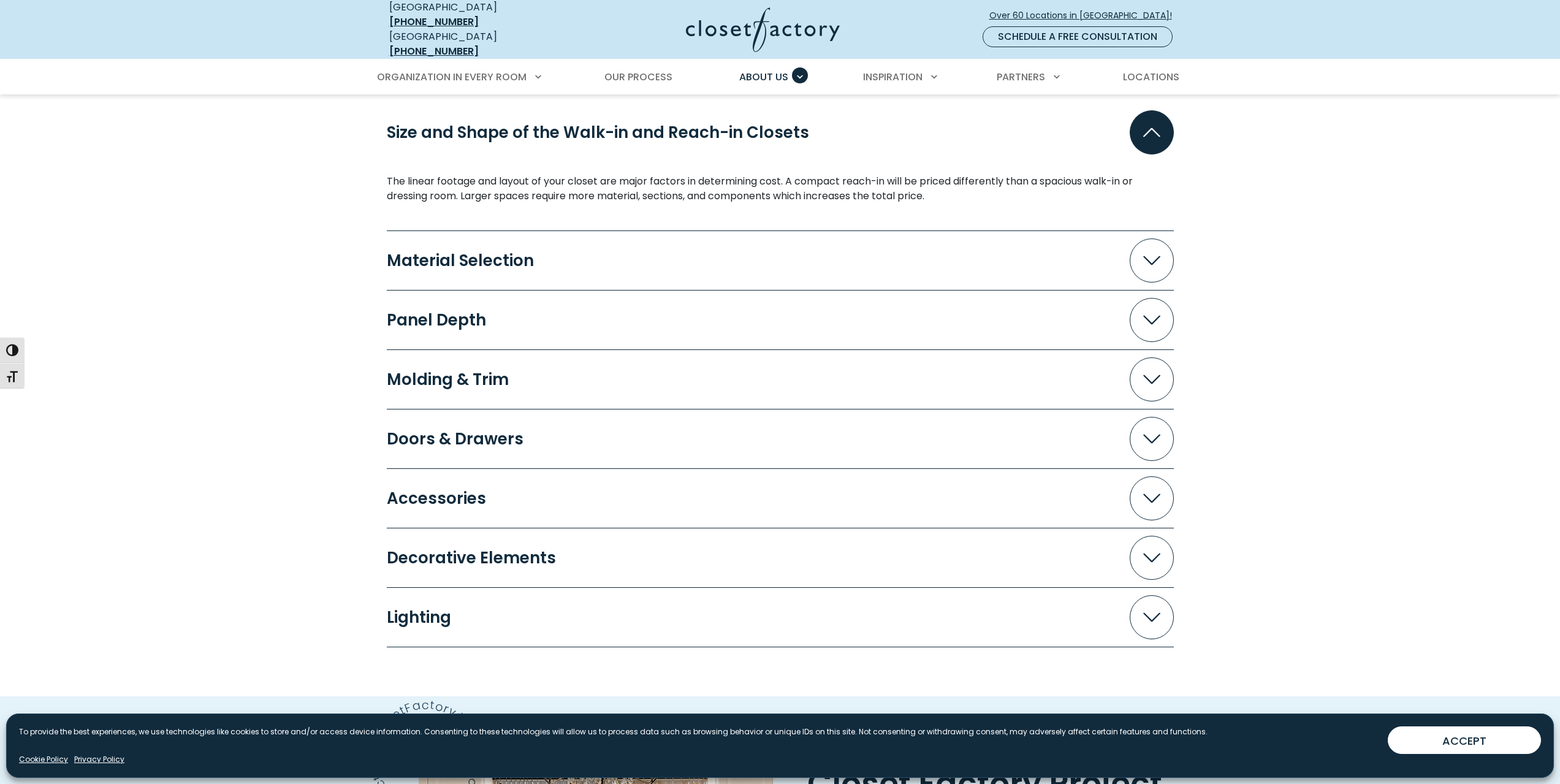
click at [429, 253] on div "Material Selection" at bounding box center [465, 261] width 157 height 16
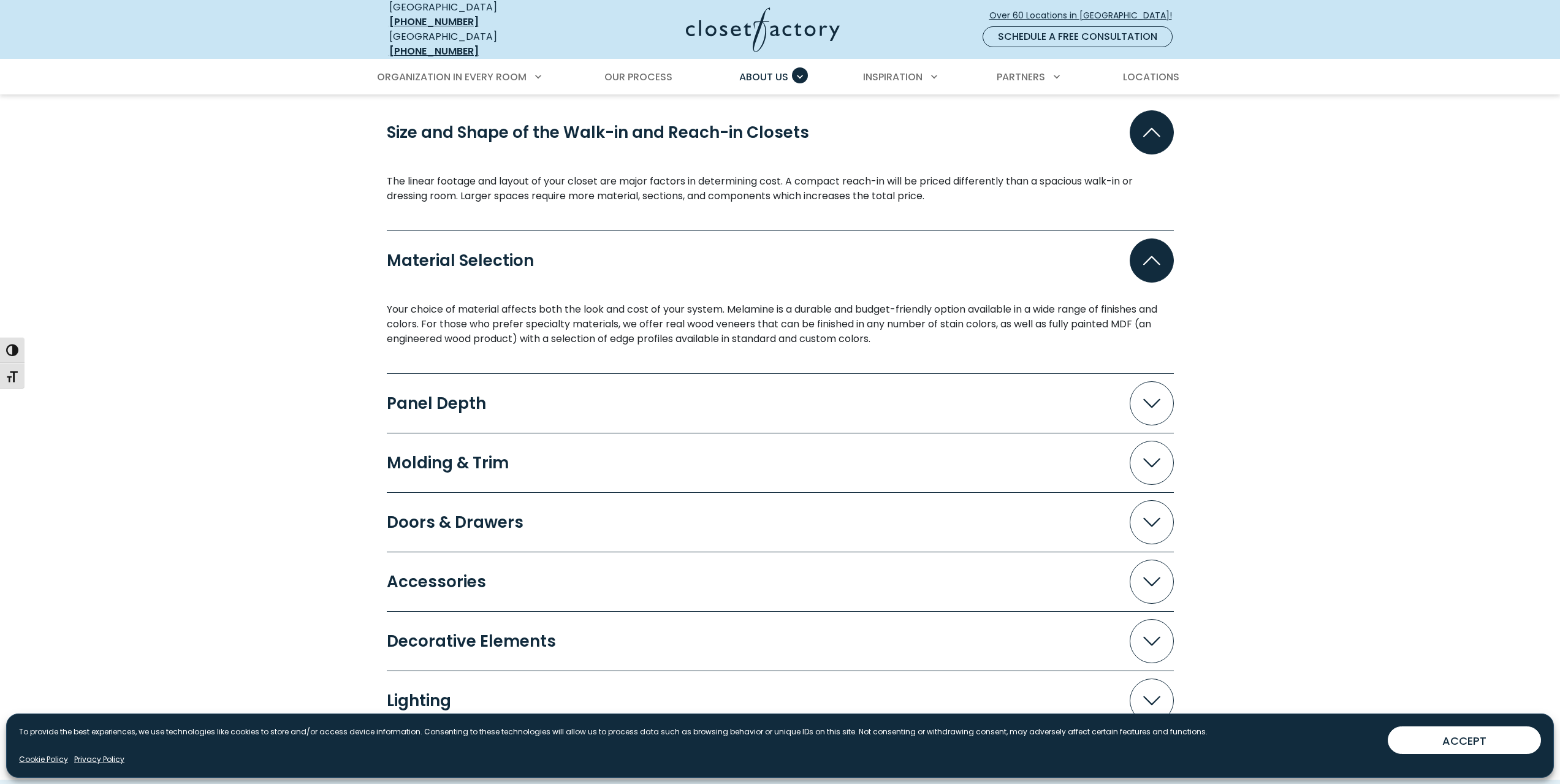
click at [1157, 128] on icon "Accordion" at bounding box center [1151, 132] width 17 height 9
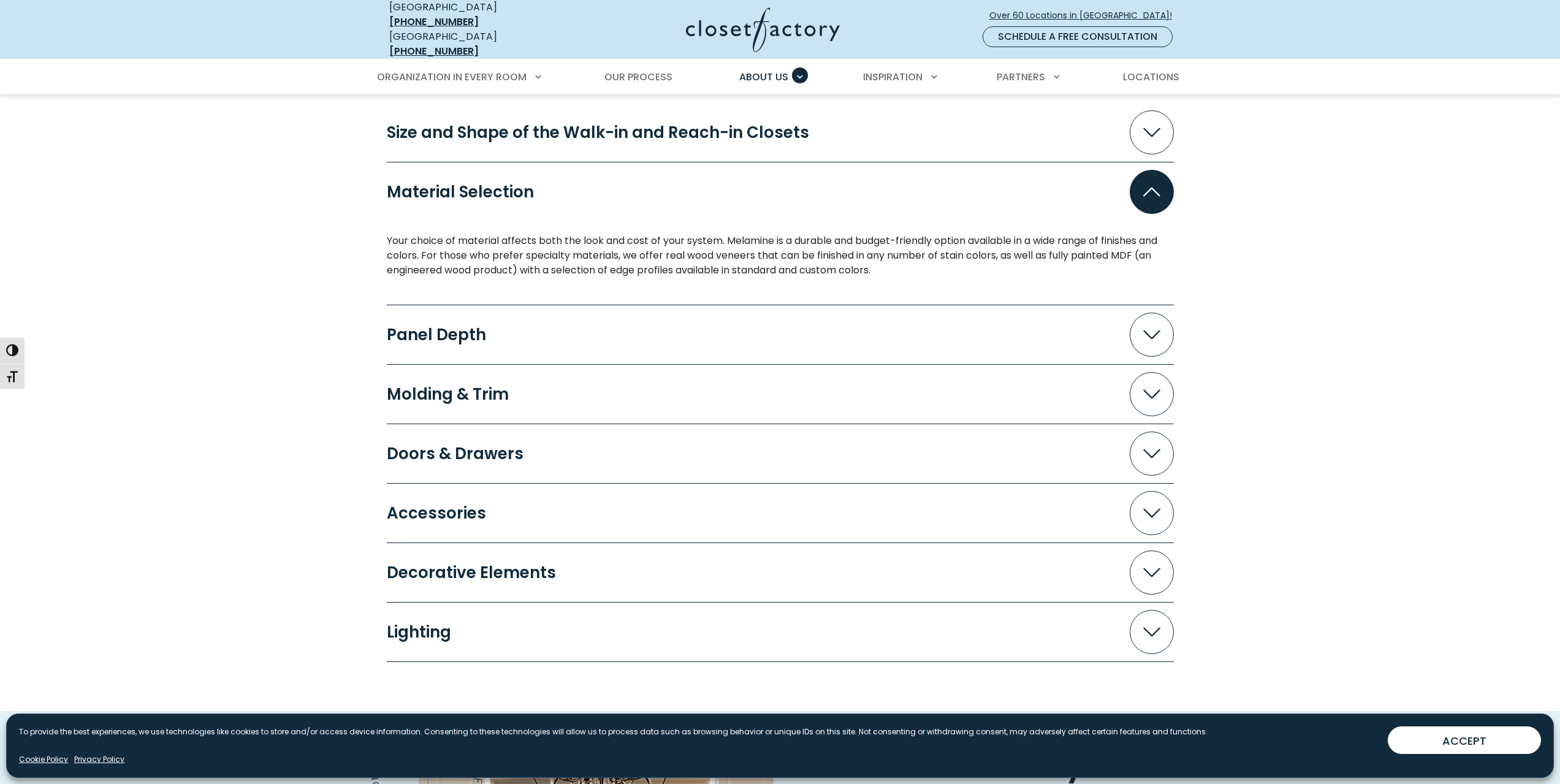
click at [1157, 128] on icon "Accordion" at bounding box center [1151, 132] width 17 height 9
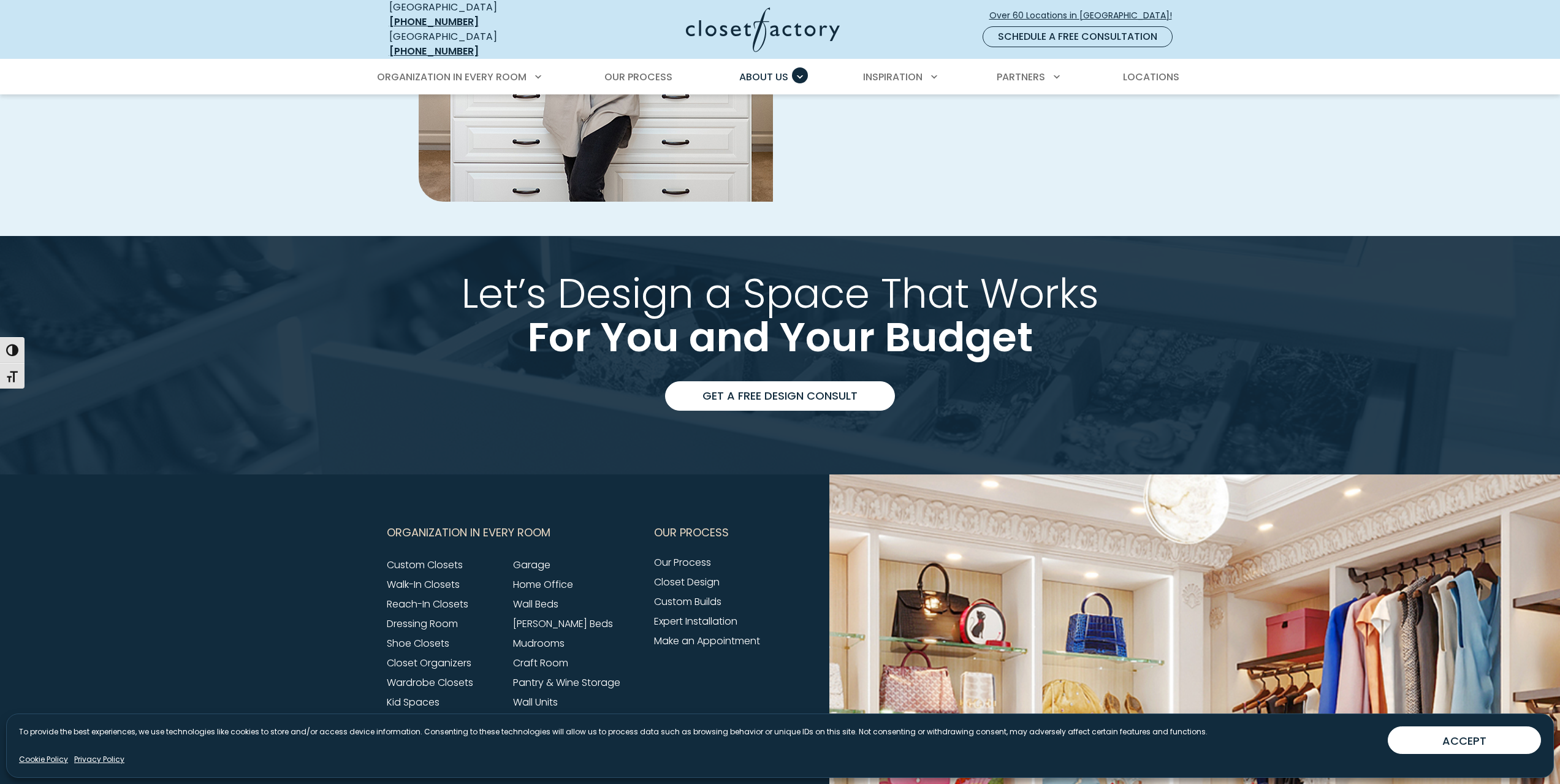
scroll to position [2207, 0]
click at [730, 383] on link "Get a Free Design Consult" at bounding box center [780, 396] width 230 height 29
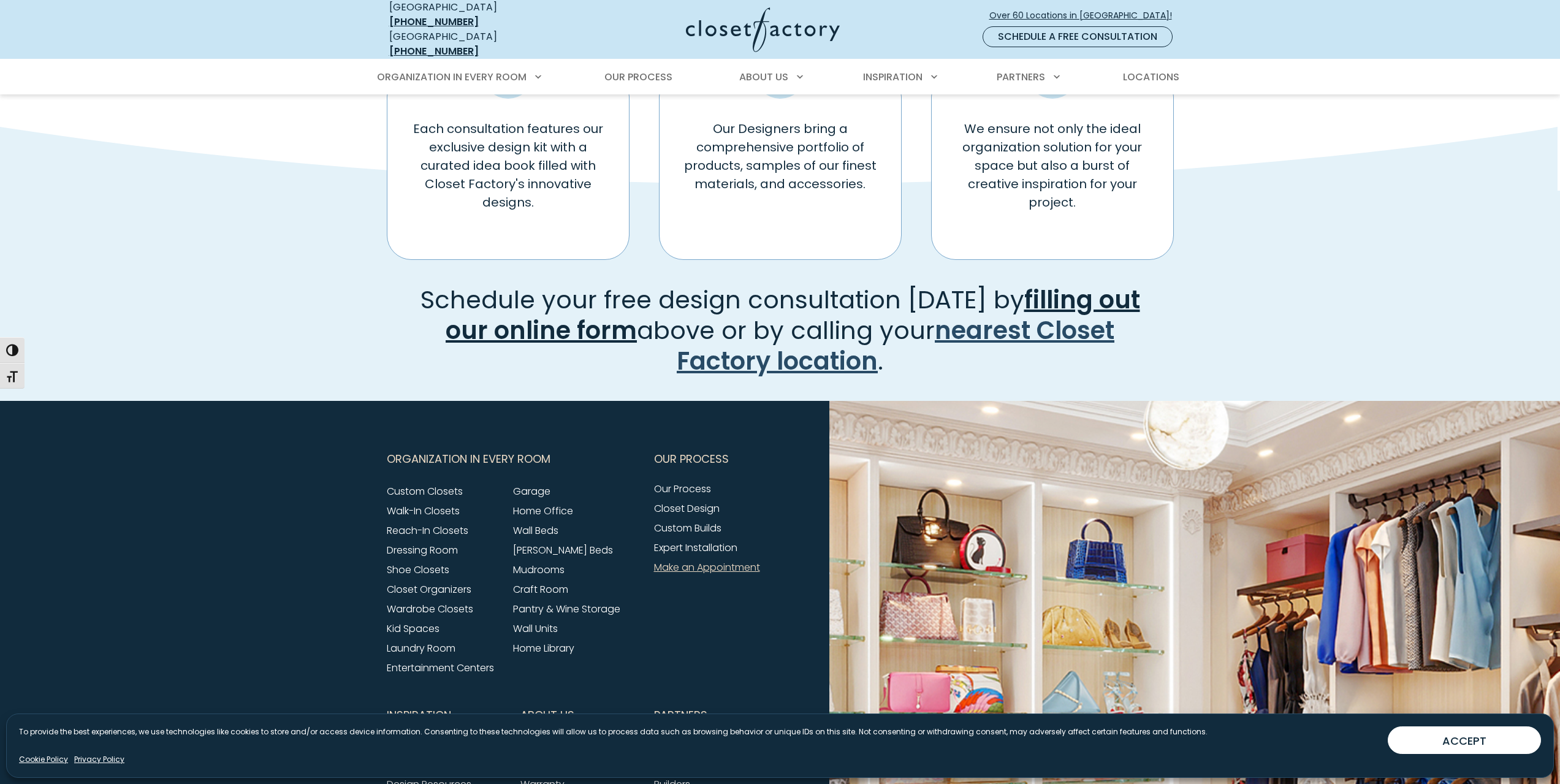
scroll to position [1065, 0]
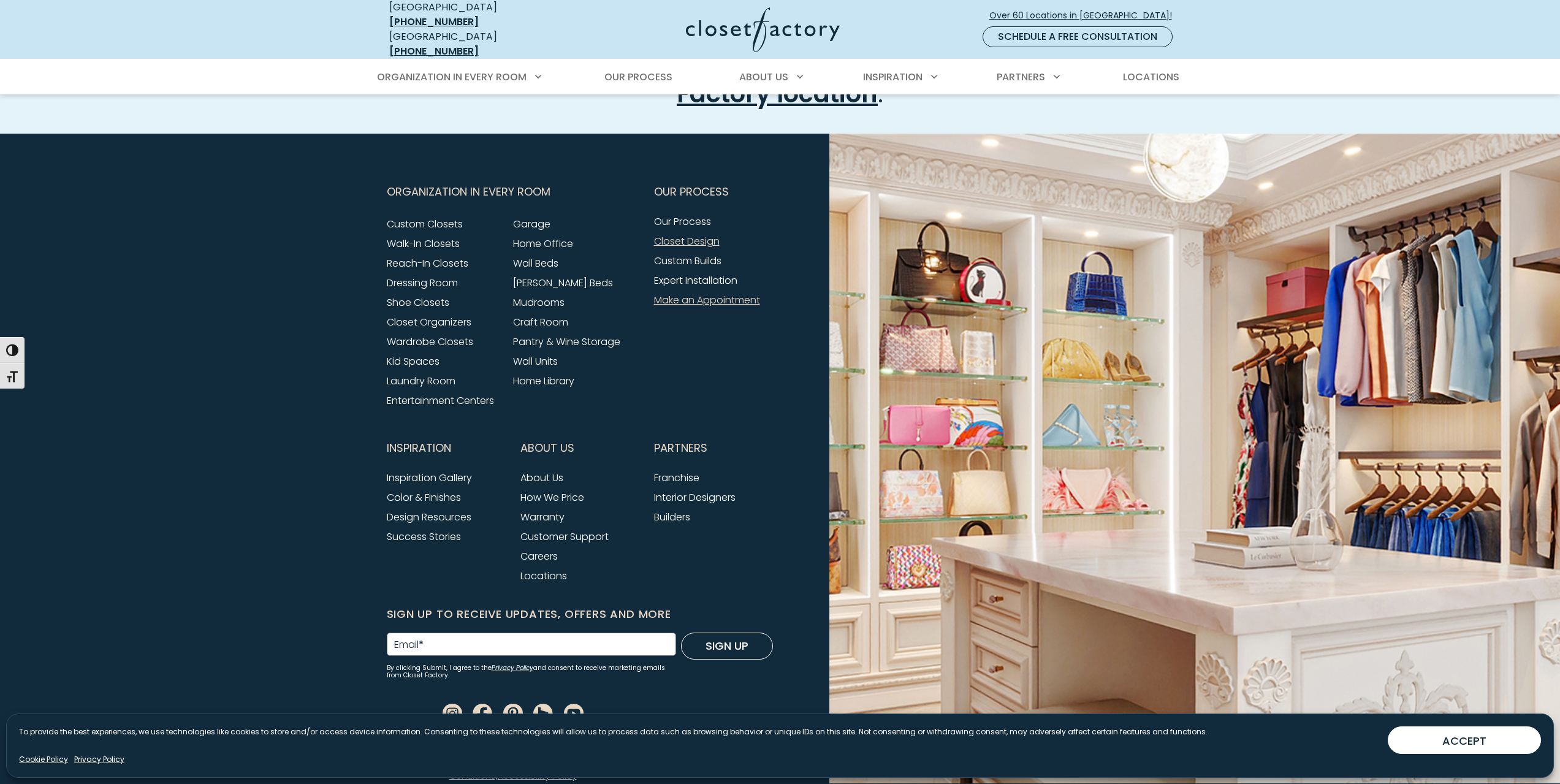
click at [702, 238] on link "Closet Design" at bounding box center [687, 241] width 66 height 14
